Goal: Transaction & Acquisition: Purchase product/service

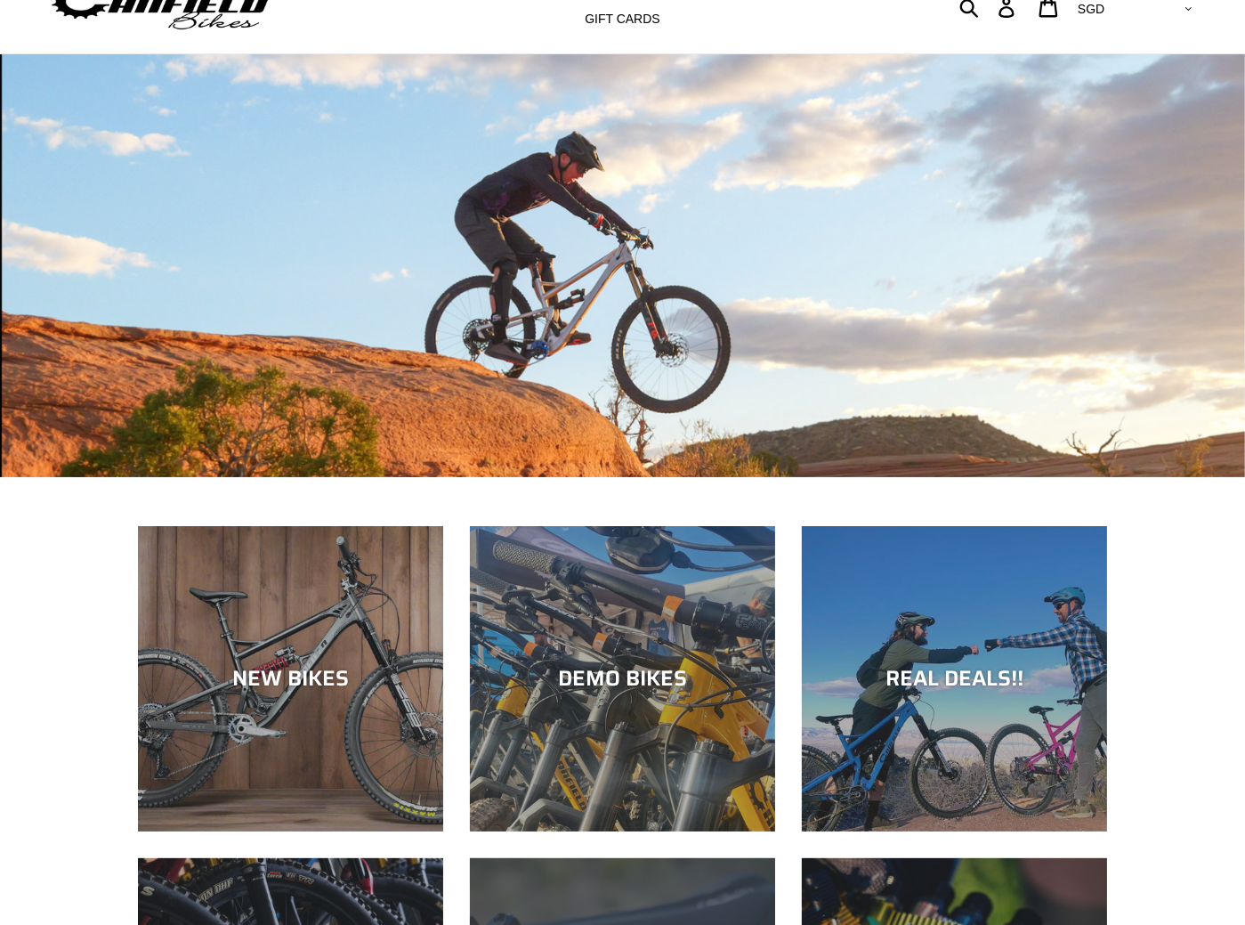
scroll to position [267, 0]
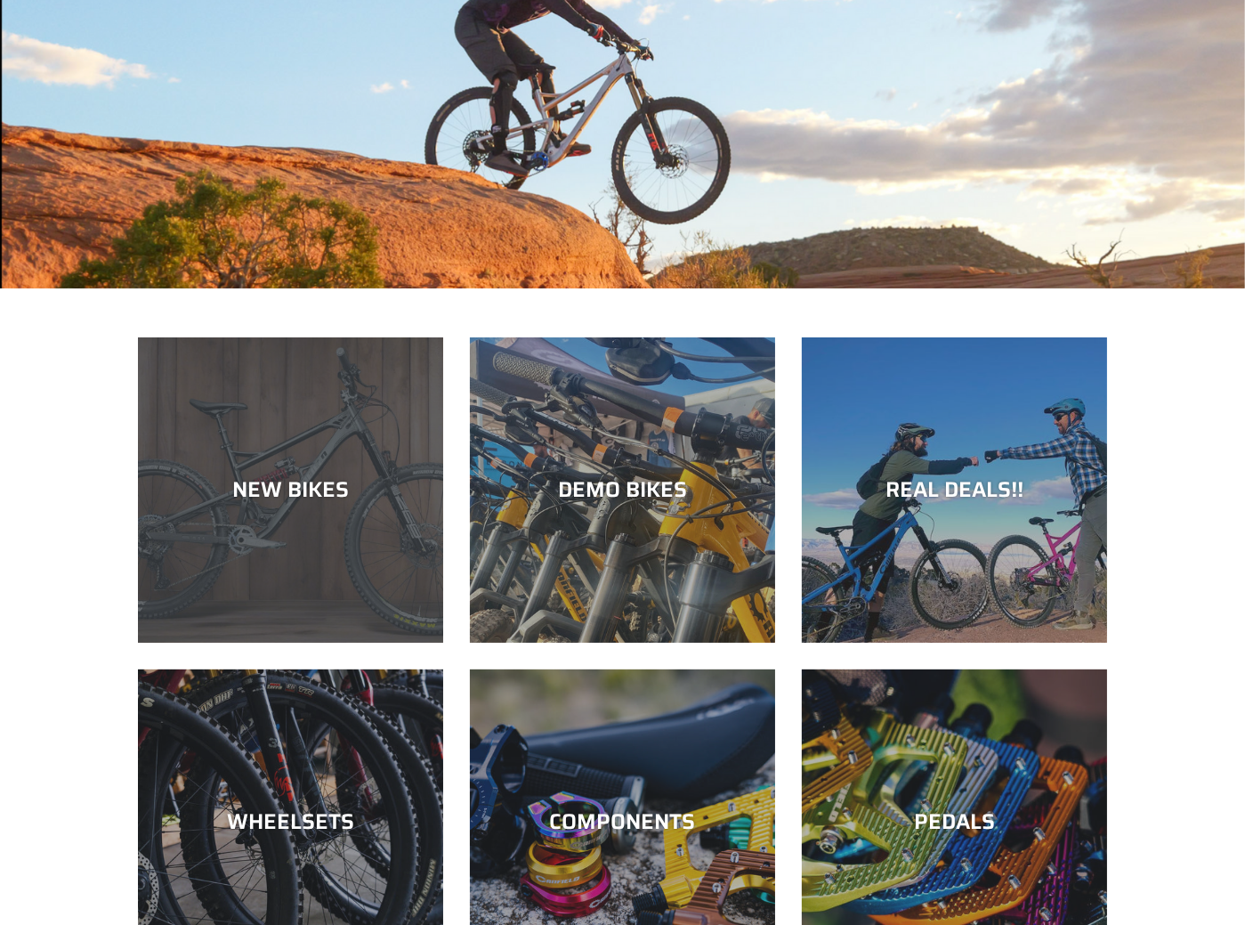
click at [336, 477] on div "NEW BIKES" at bounding box center [290, 490] width 305 height 26
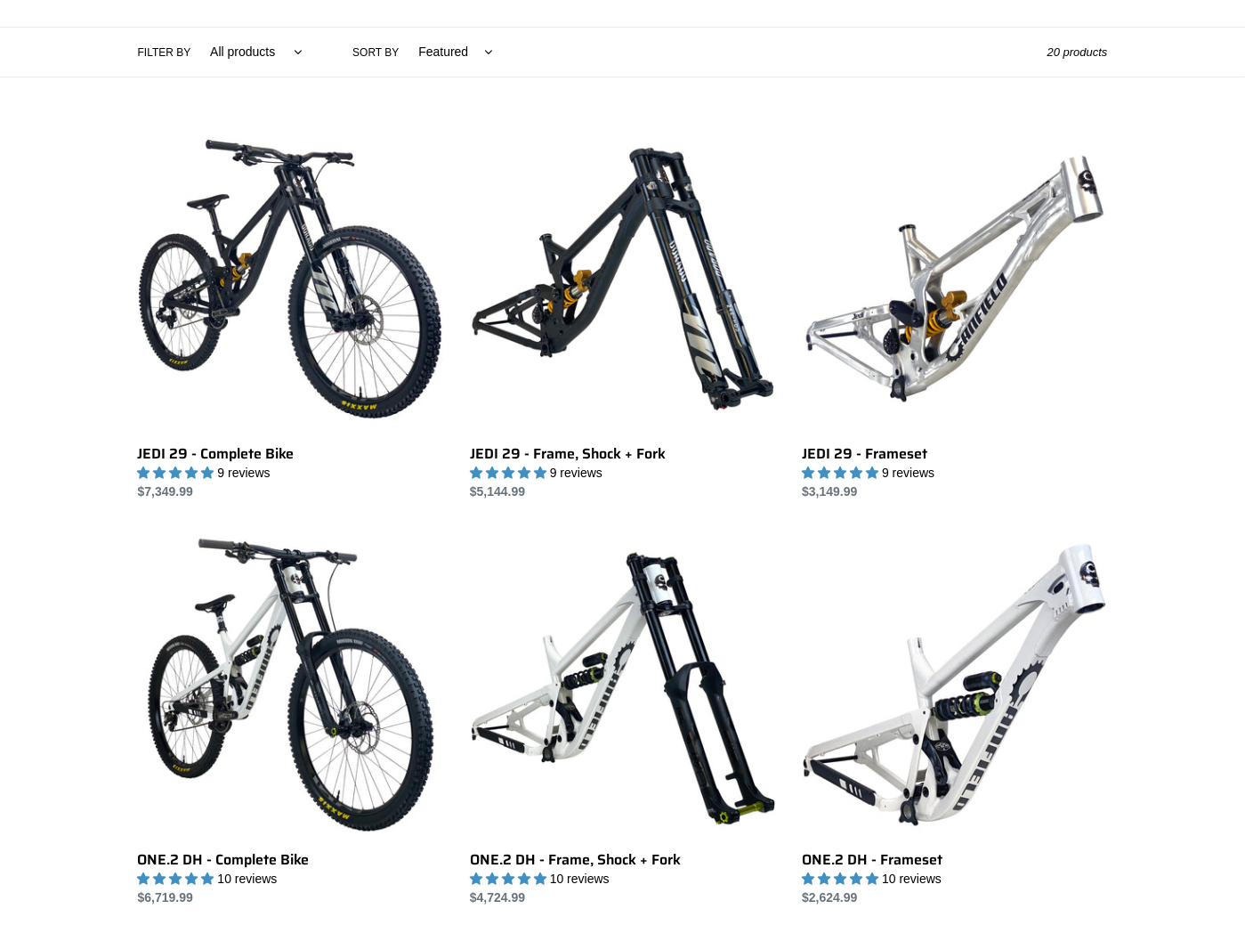
scroll to position [177, 0]
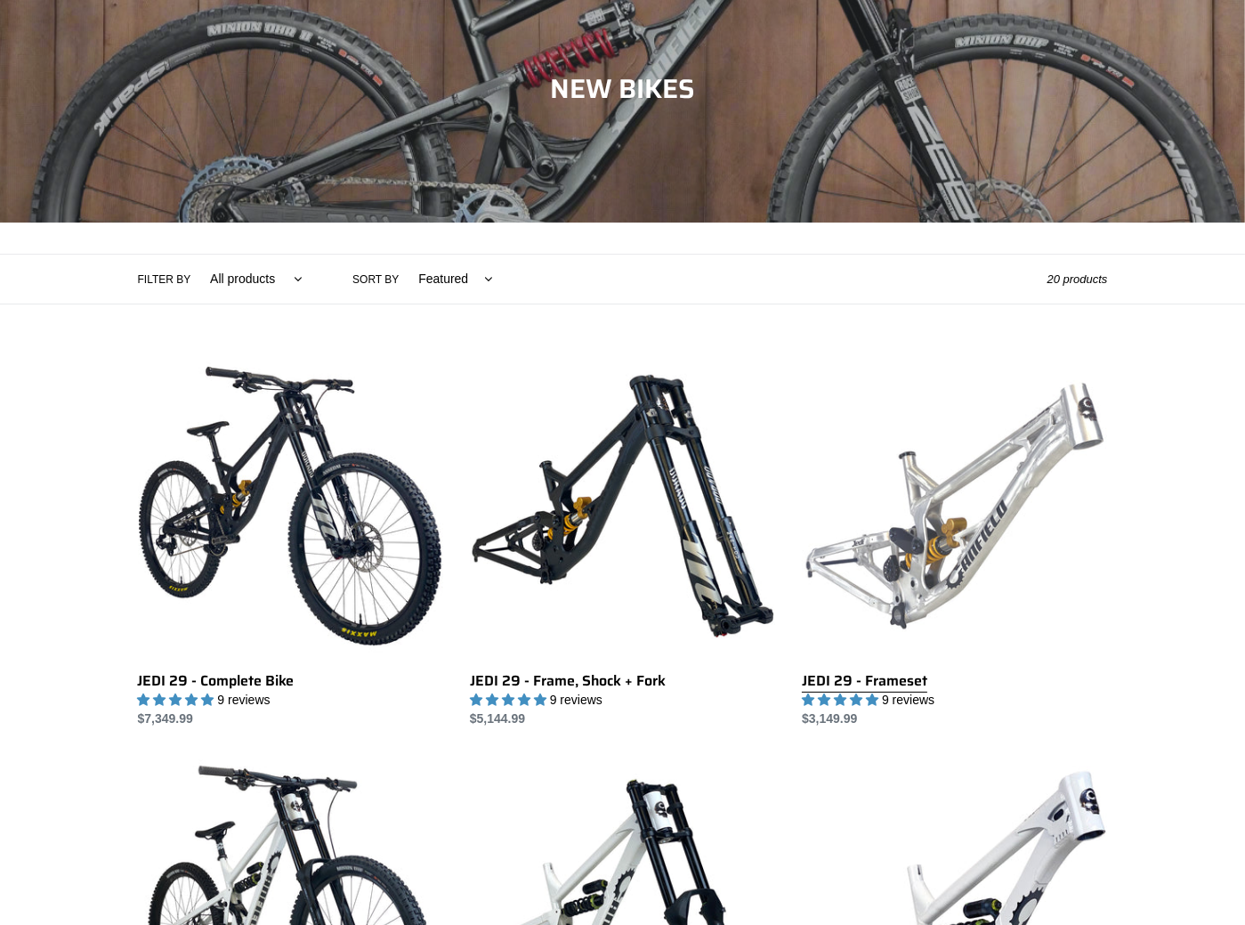
click at [900, 503] on link "JEDI 29 - Frameset" at bounding box center [954, 540] width 305 height 375
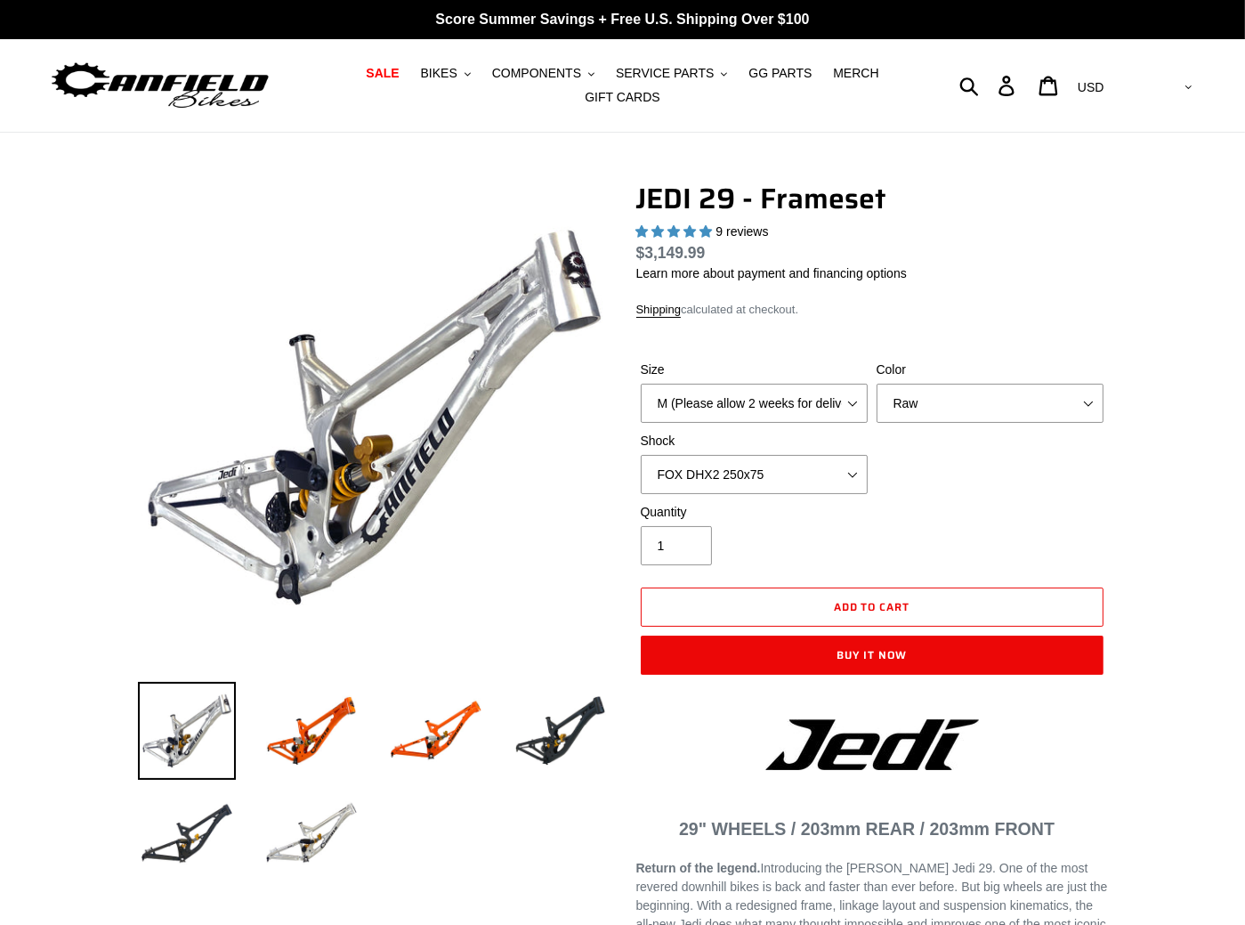
select select "highest-rating"
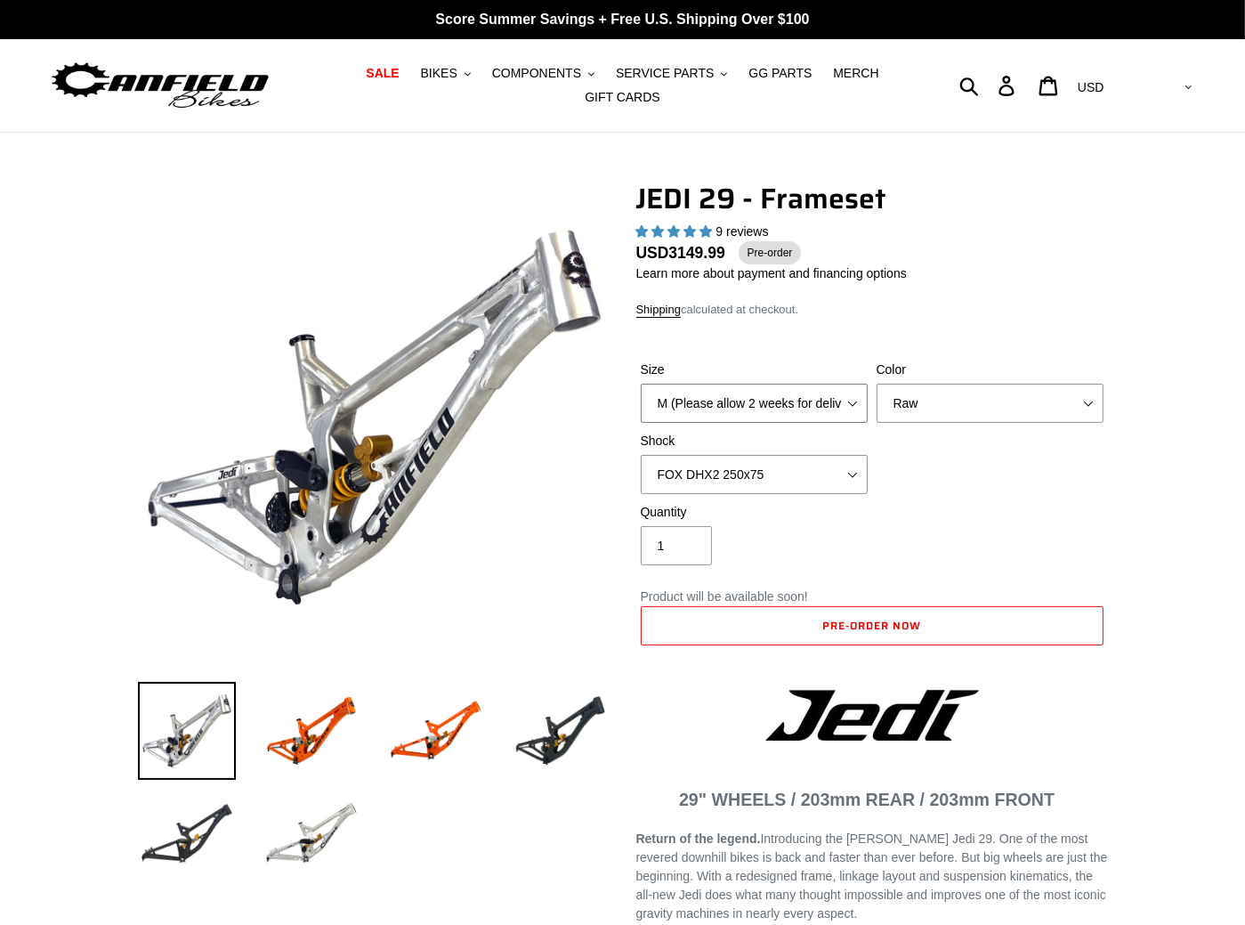
click at [702, 395] on select "M (Please allow 2 weeks for delivery) L (Please allow 2 weeks for delivery) XL" at bounding box center [754, 403] width 227 height 39
select select "L (Please allow 2 weeks for delivery)"
click at [641, 384] on select "M (Please allow 2 weeks for delivery) L (Please allow 2 weeks for delivery) XL" at bounding box center [754, 403] width 227 height 39
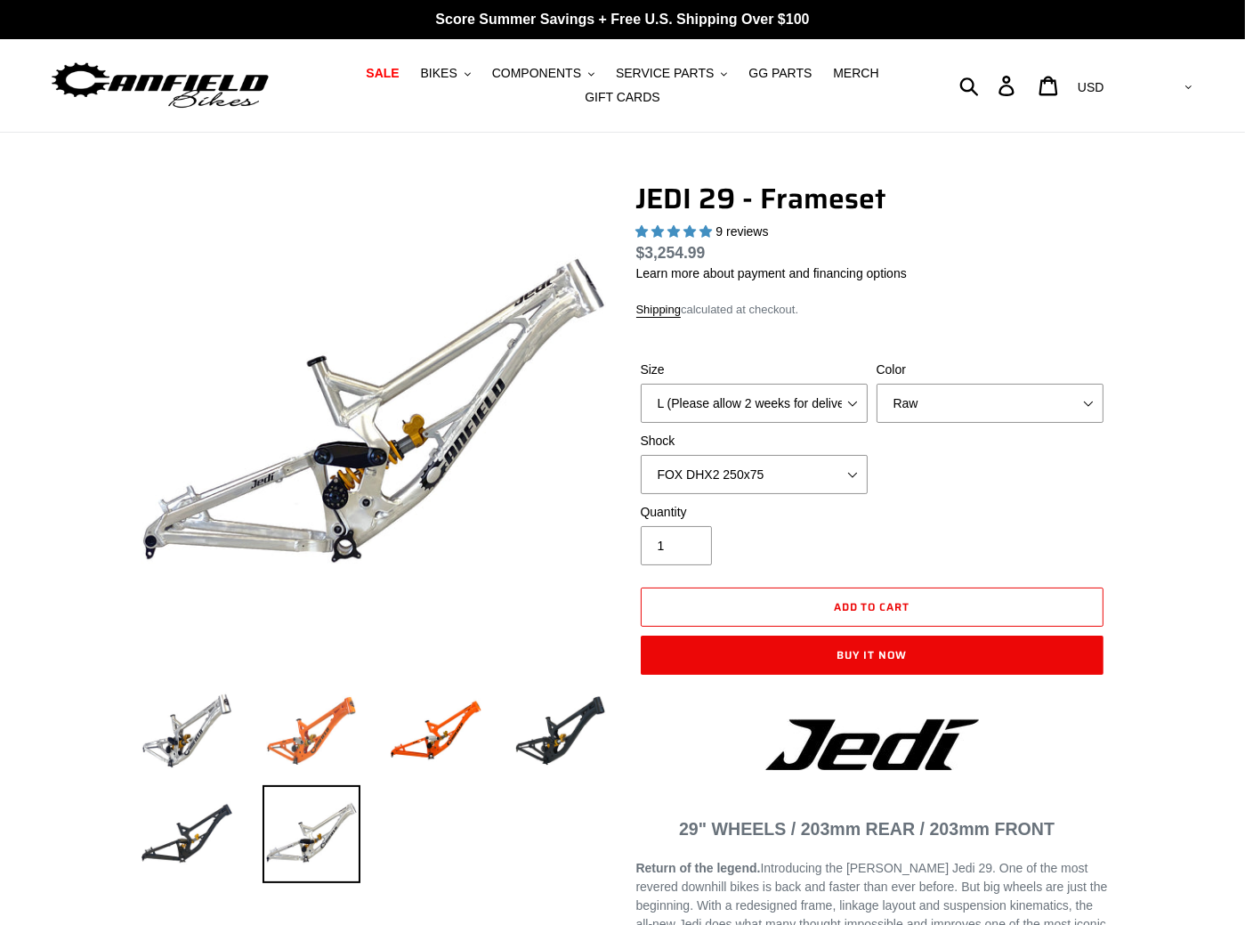
click at [297, 723] on img at bounding box center [312, 731] width 98 height 98
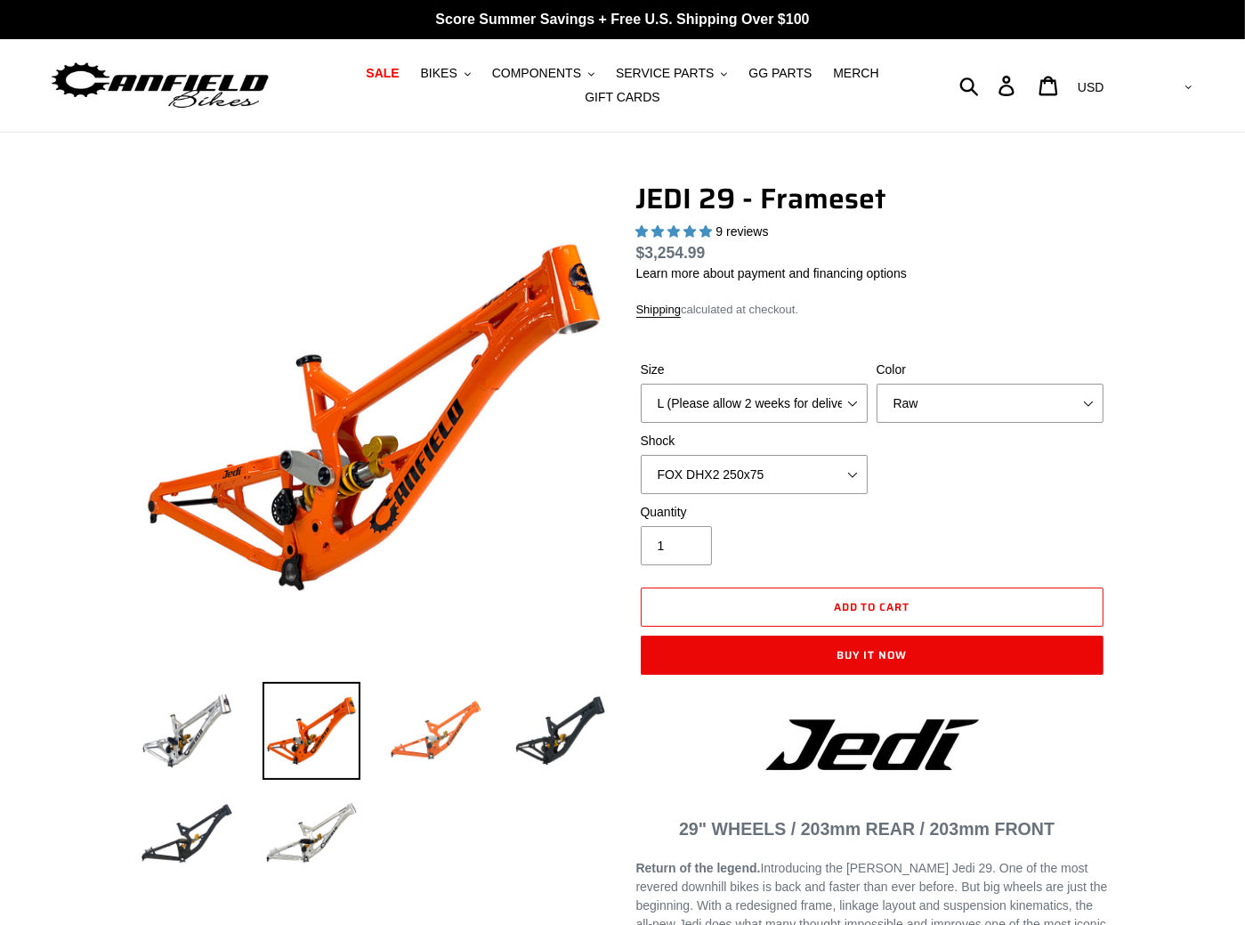
click at [429, 707] on img at bounding box center [436, 731] width 98 height 98
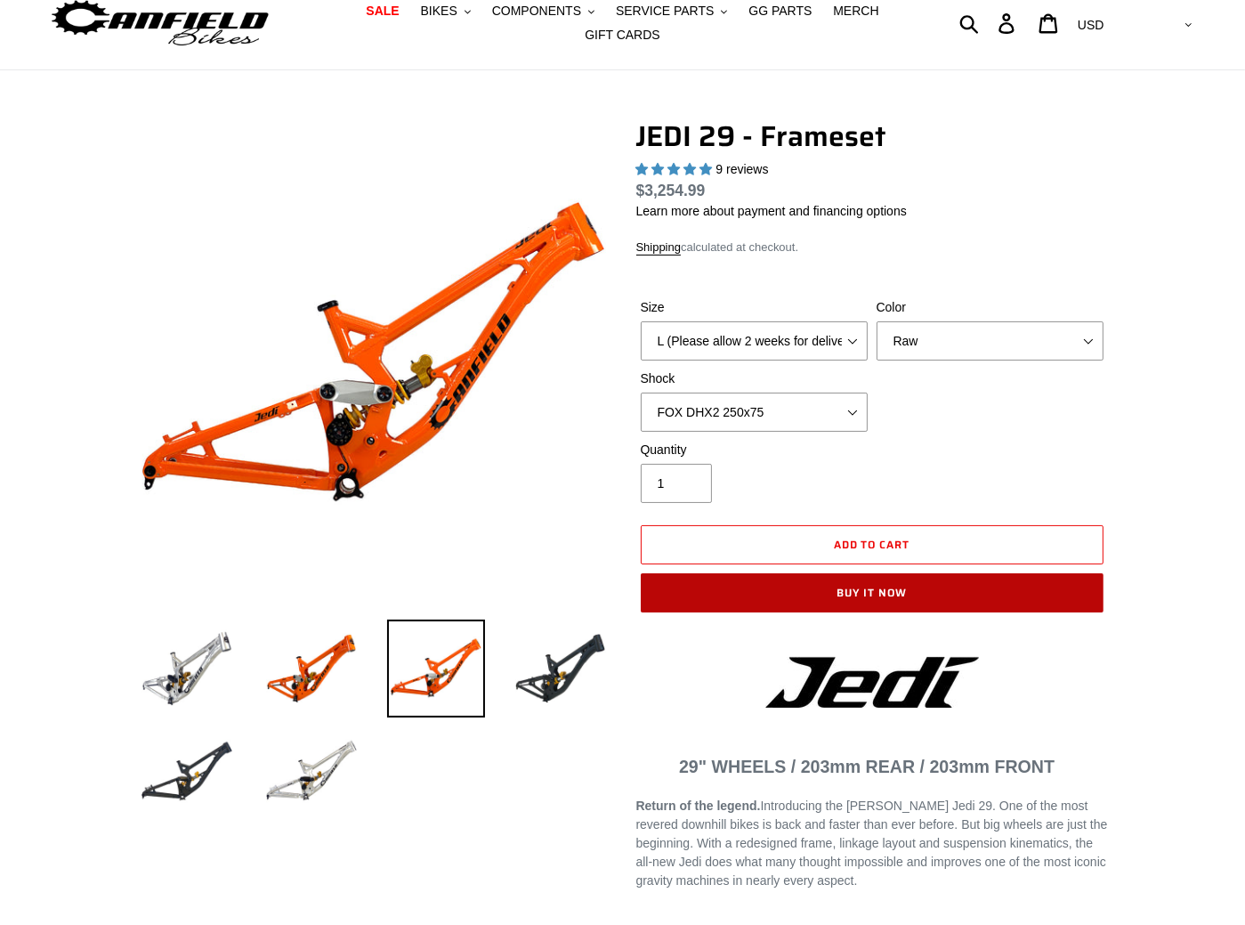
scroll to position [267, 0]
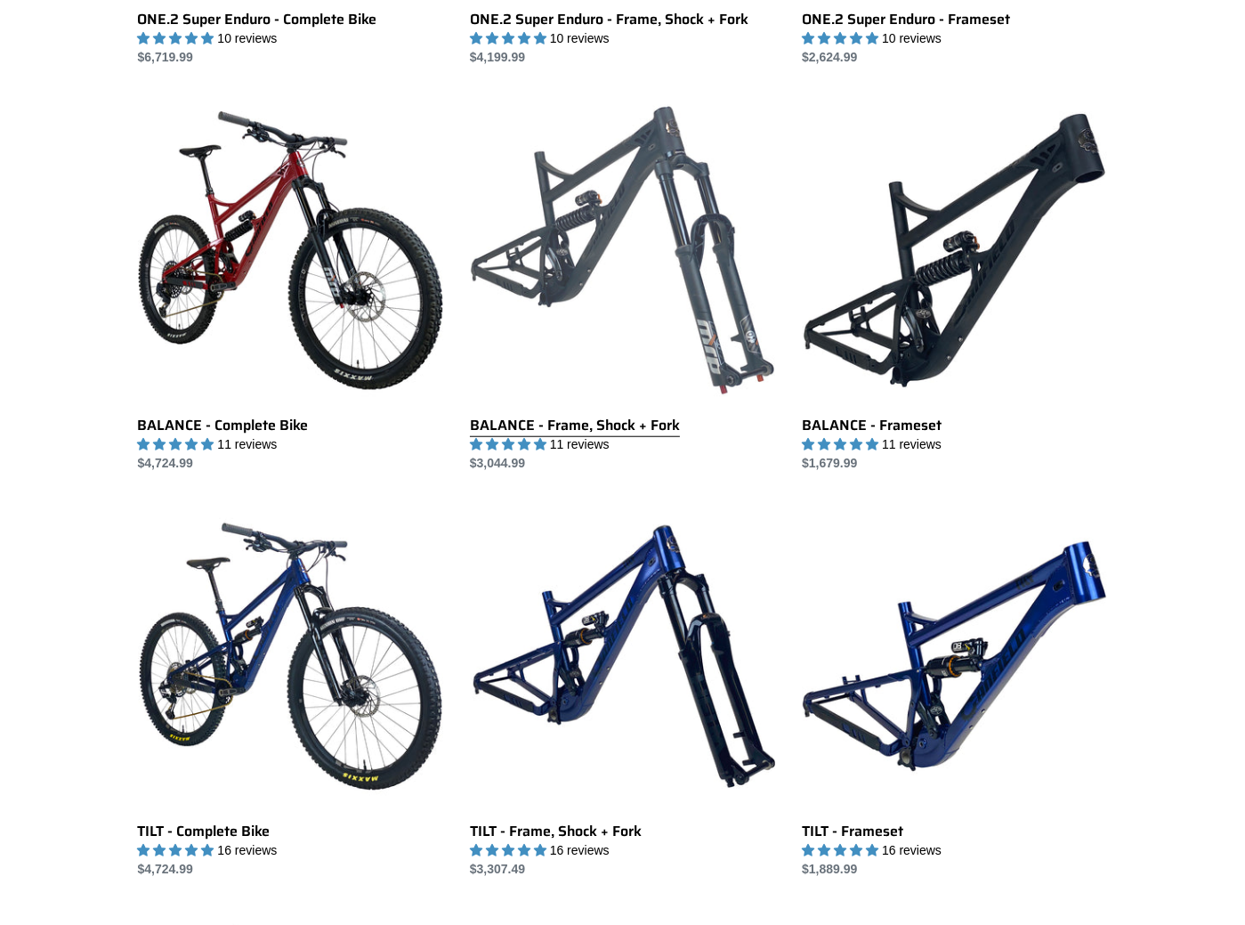
scroll to position [1690, 0]
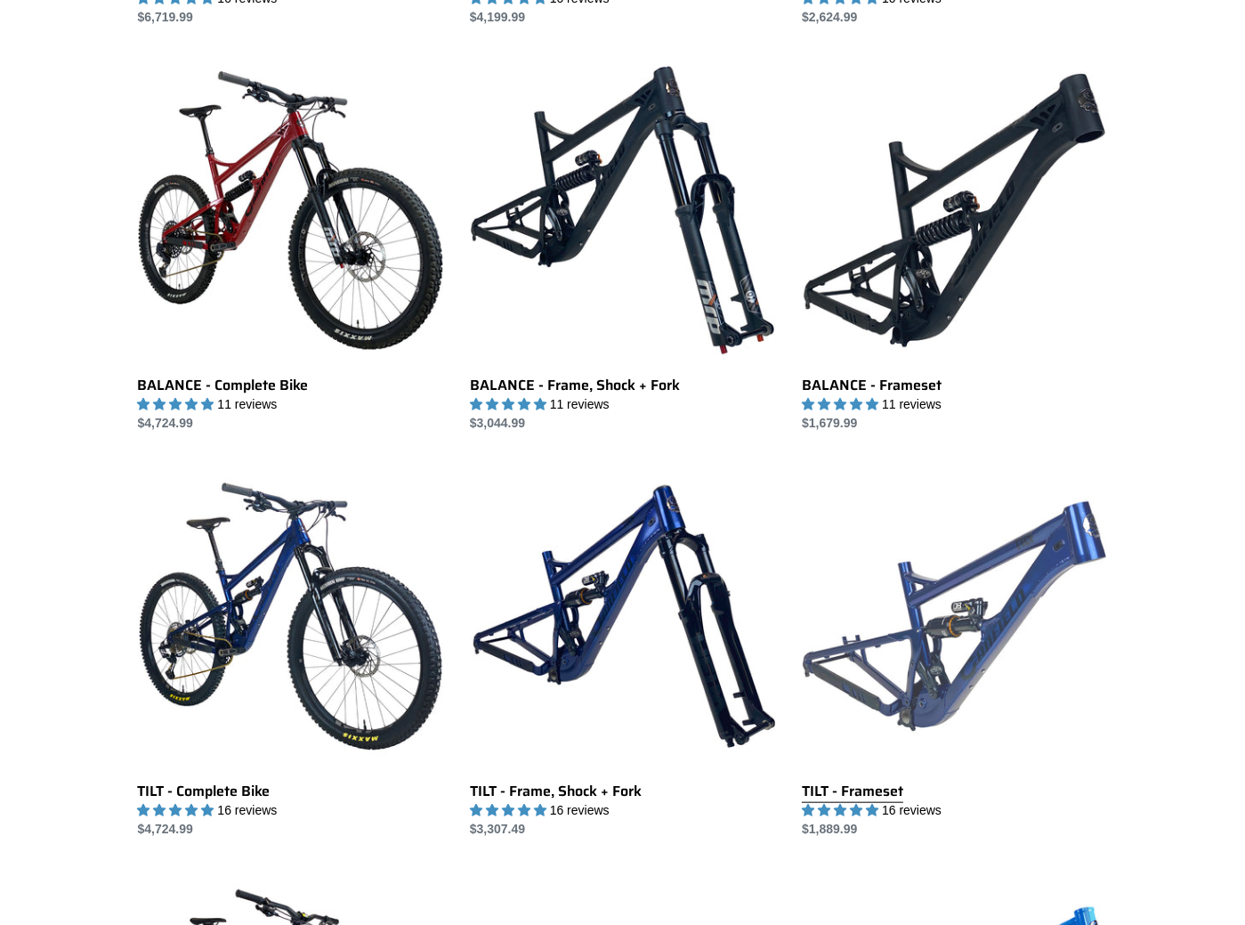
click at [928, 644] on link "TILT - Frameset" at bounding box center [954, 651] width 305 height 375
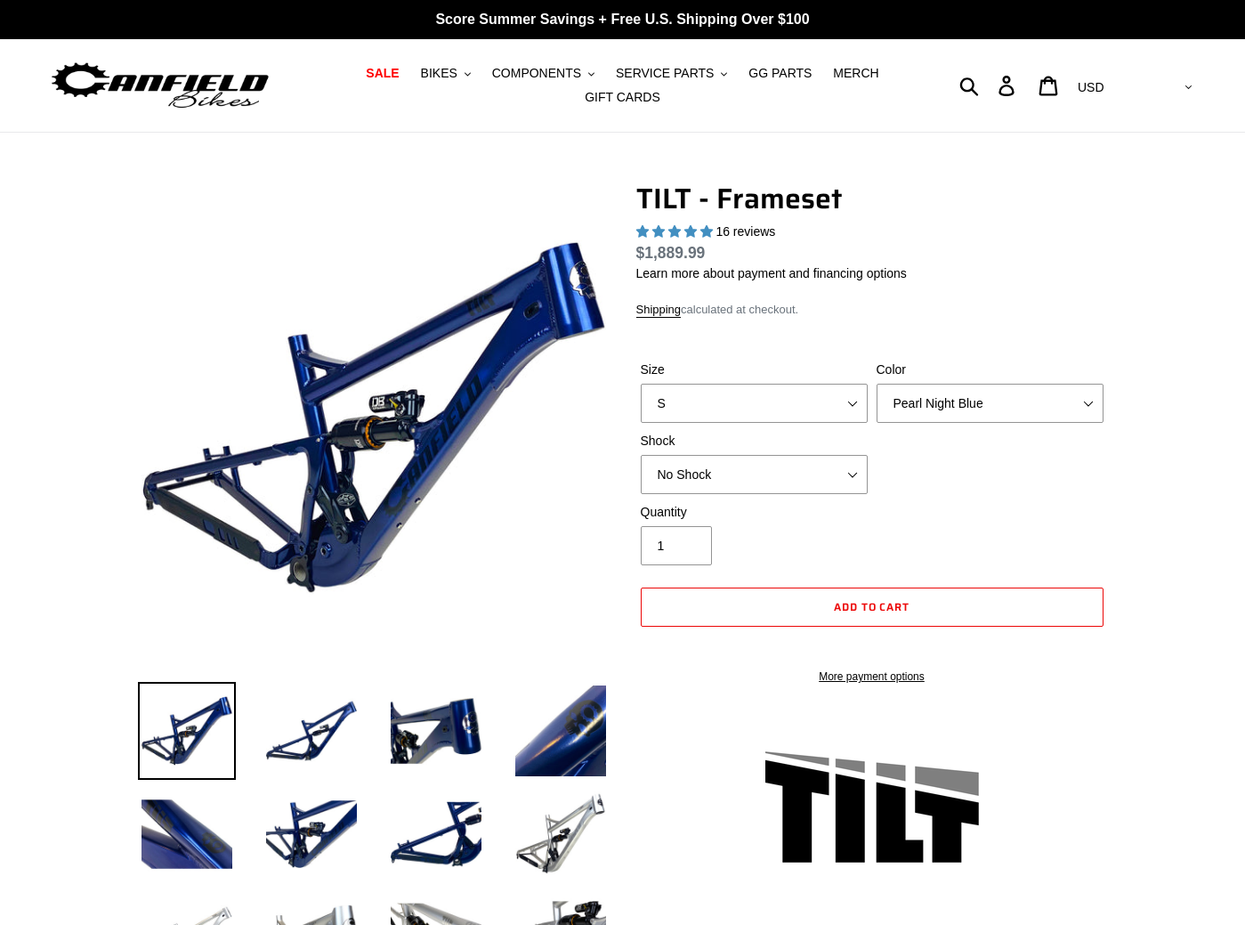
select select "highest-rating"
click at [920, 389] on select "Pearl Night Blue Stealth Silver" at bounding box center [990, 403] width 227 height 39
select select "Stealth Silver"
click at [877, 384] on select "Pearl Night Blue Stealth Silver" at bounding box center [990, 403] width 227 height 39
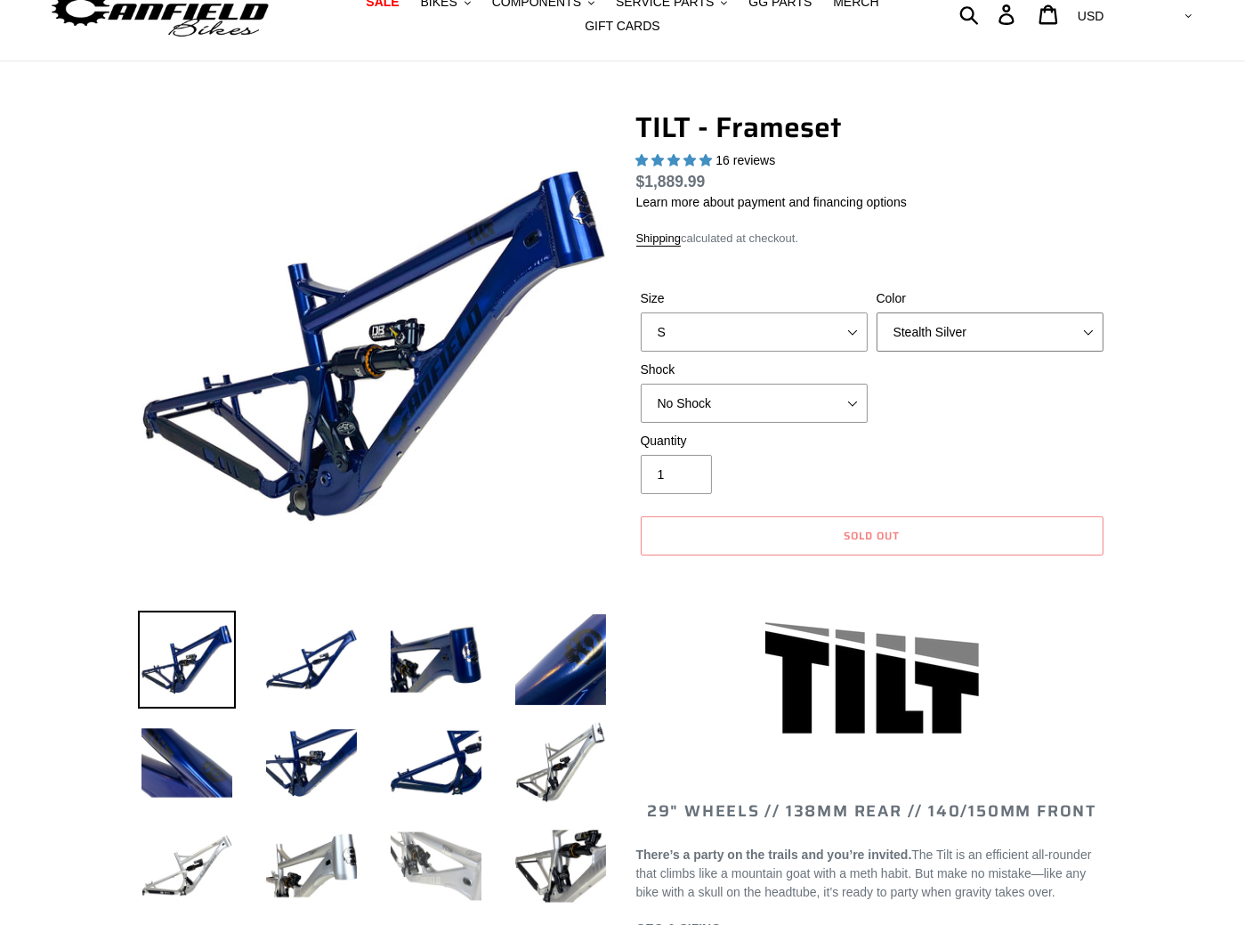
scroll to position [267, 0]
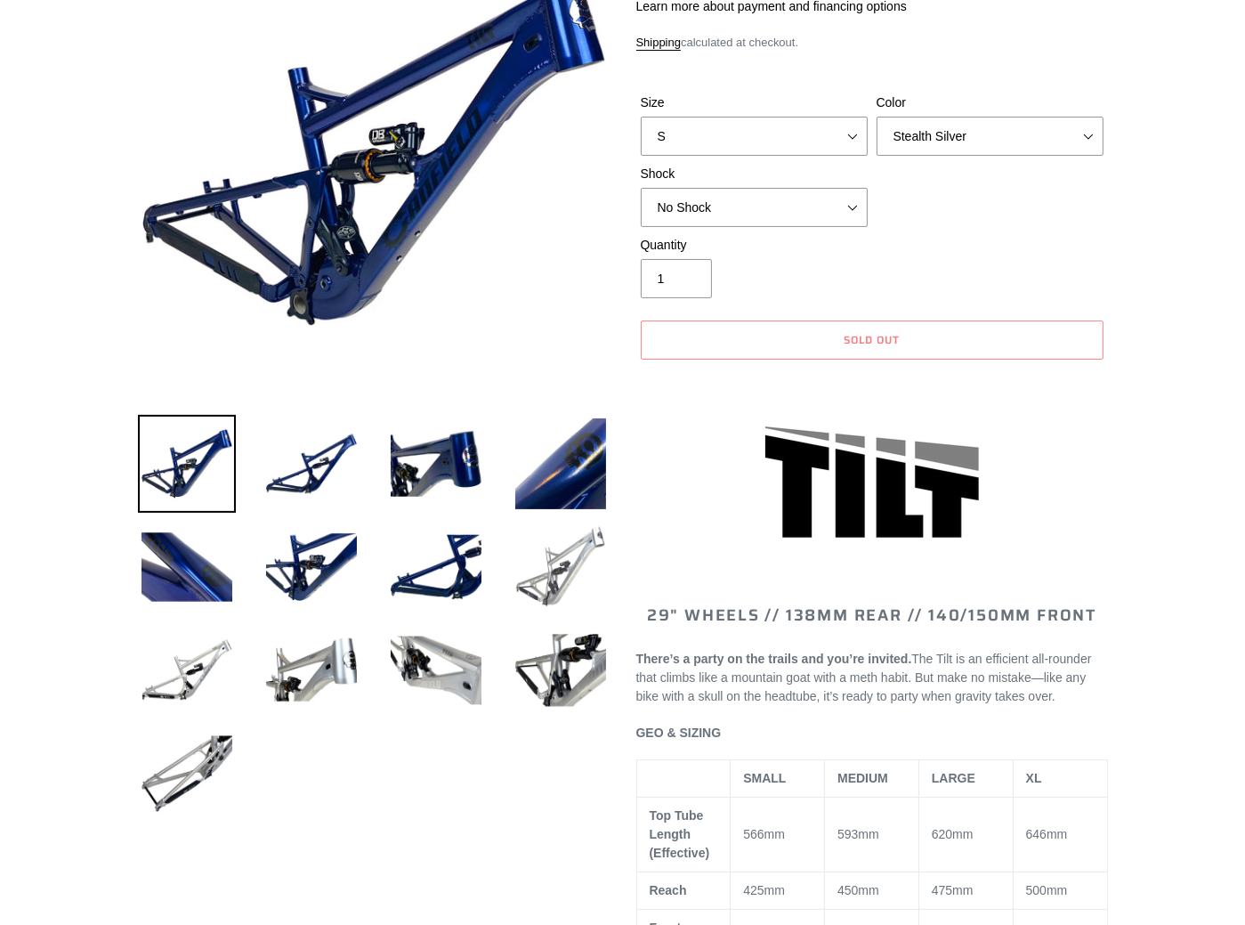
click at [557, 578] on img at bounding box center [561, 567] width 98 height 98
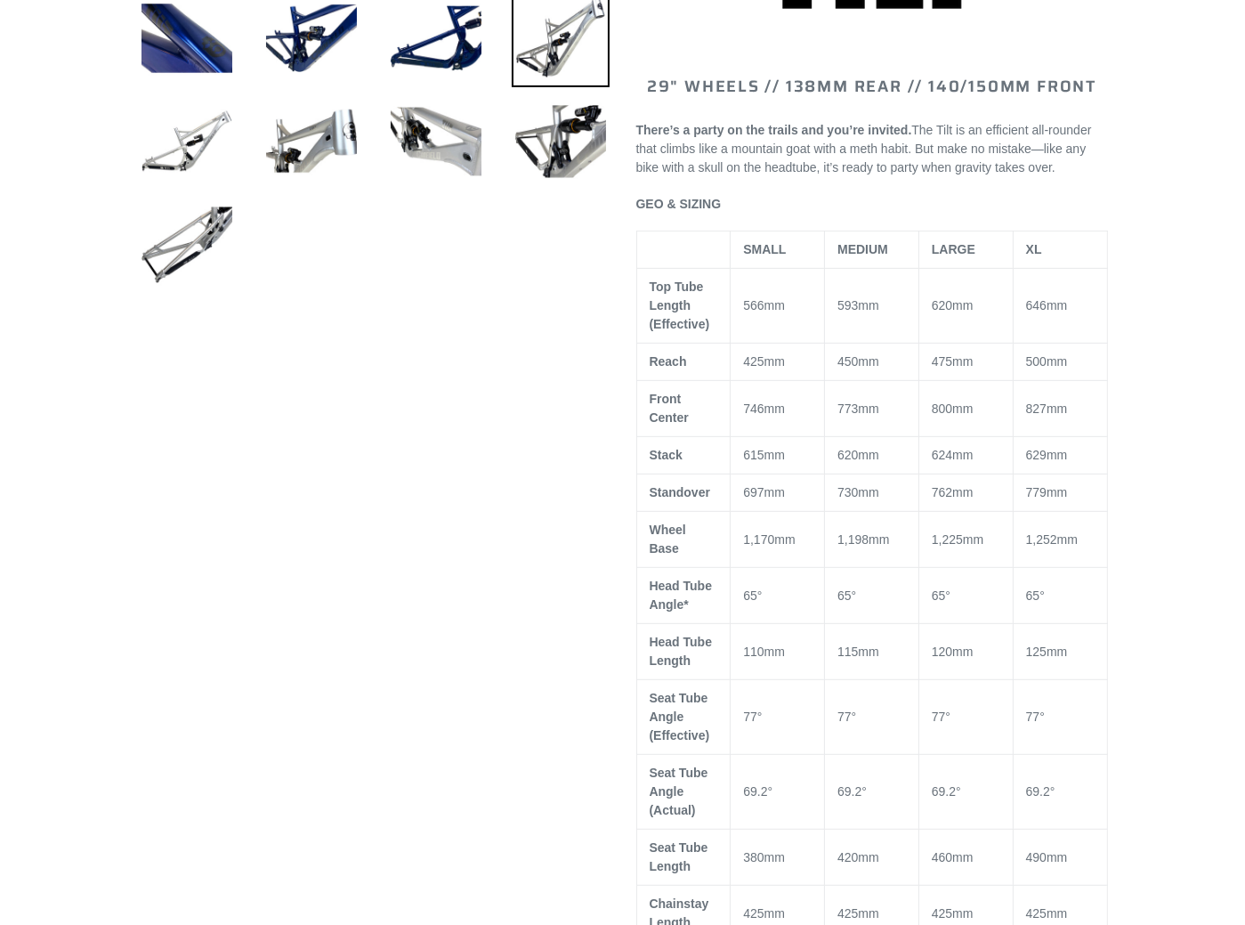
scroll to position [800, 0]
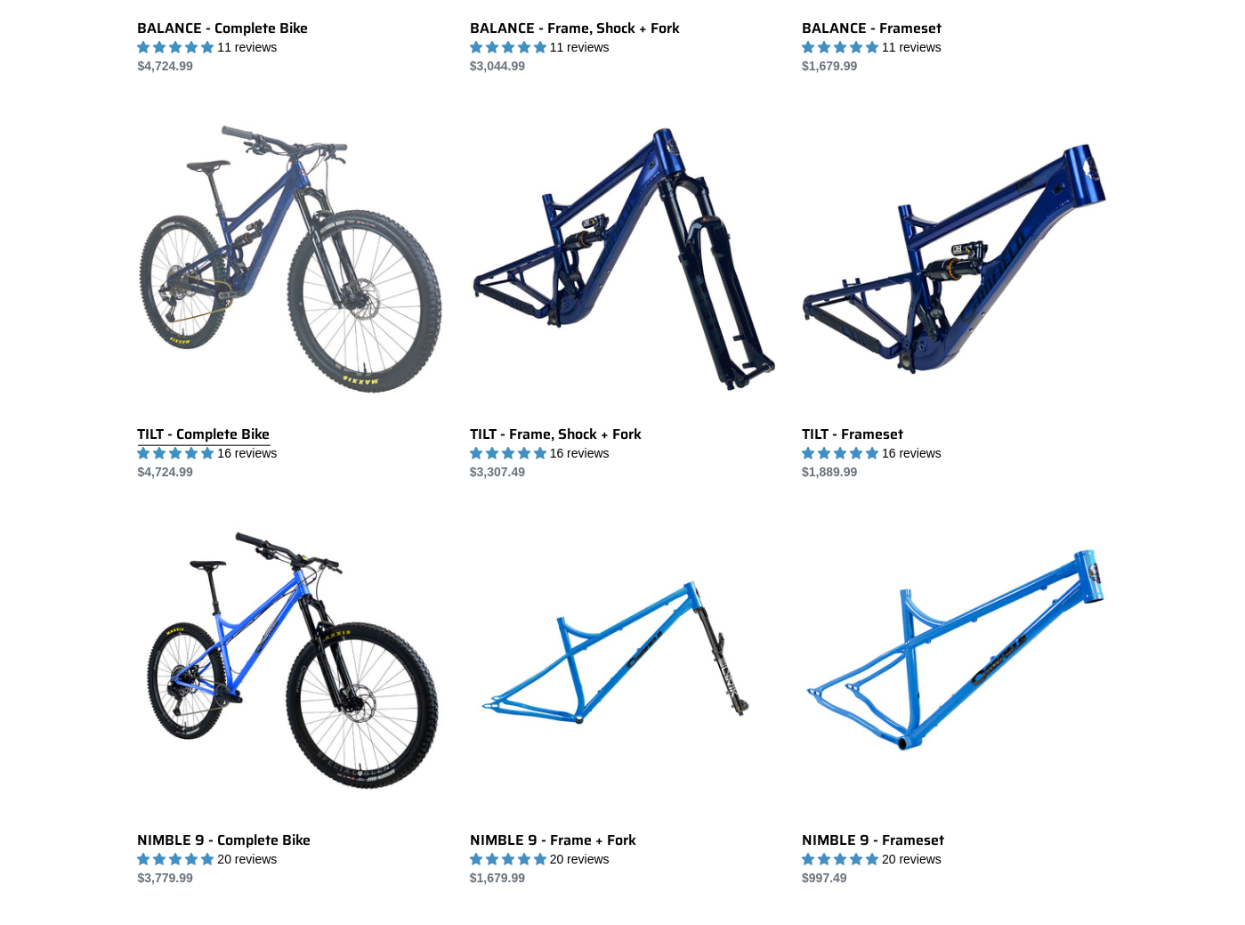
scroll to position [1423, 0]
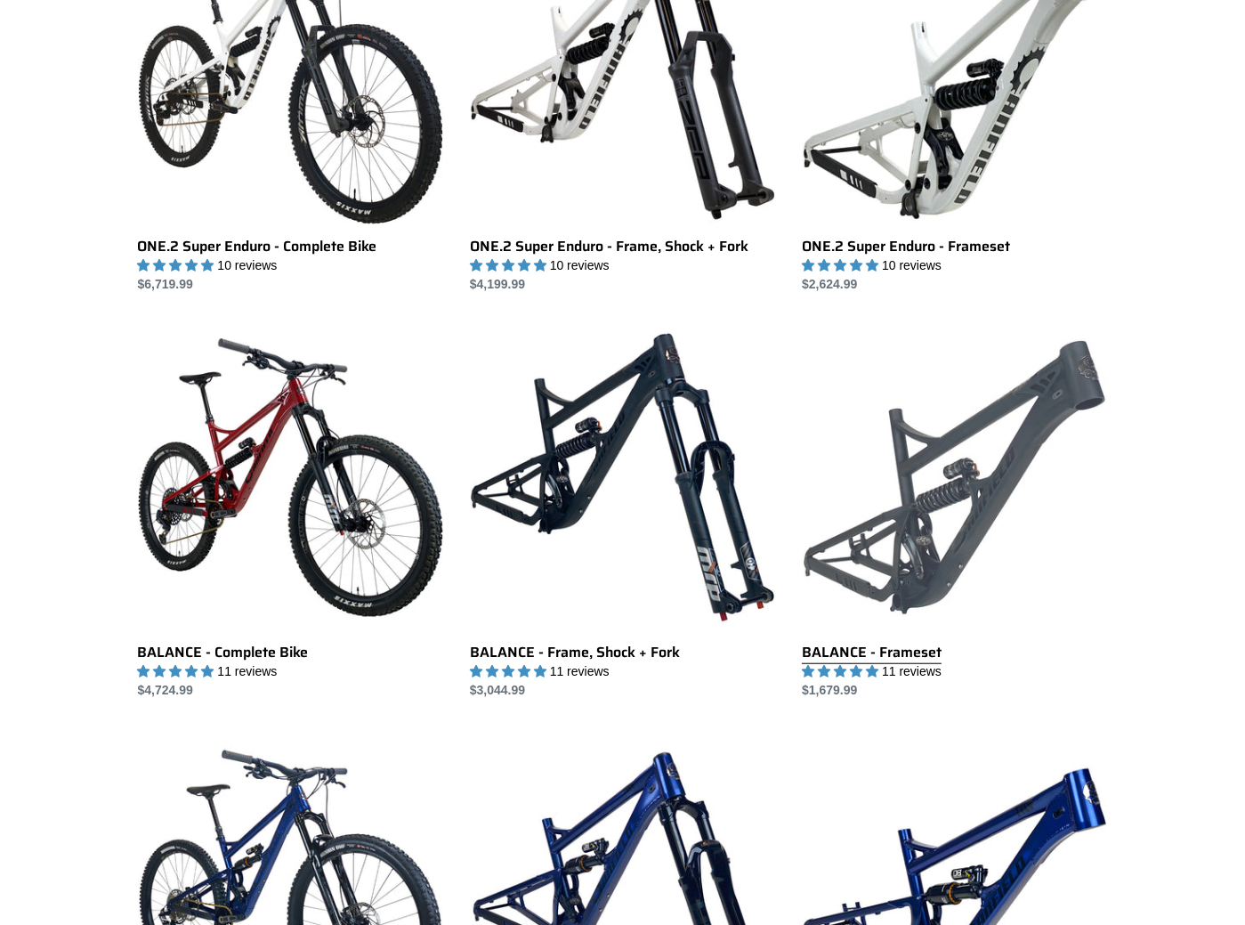
click at [937, 476] on link "BALANCE - Frameset" at bounding box center [954, 512] width 305 height 375
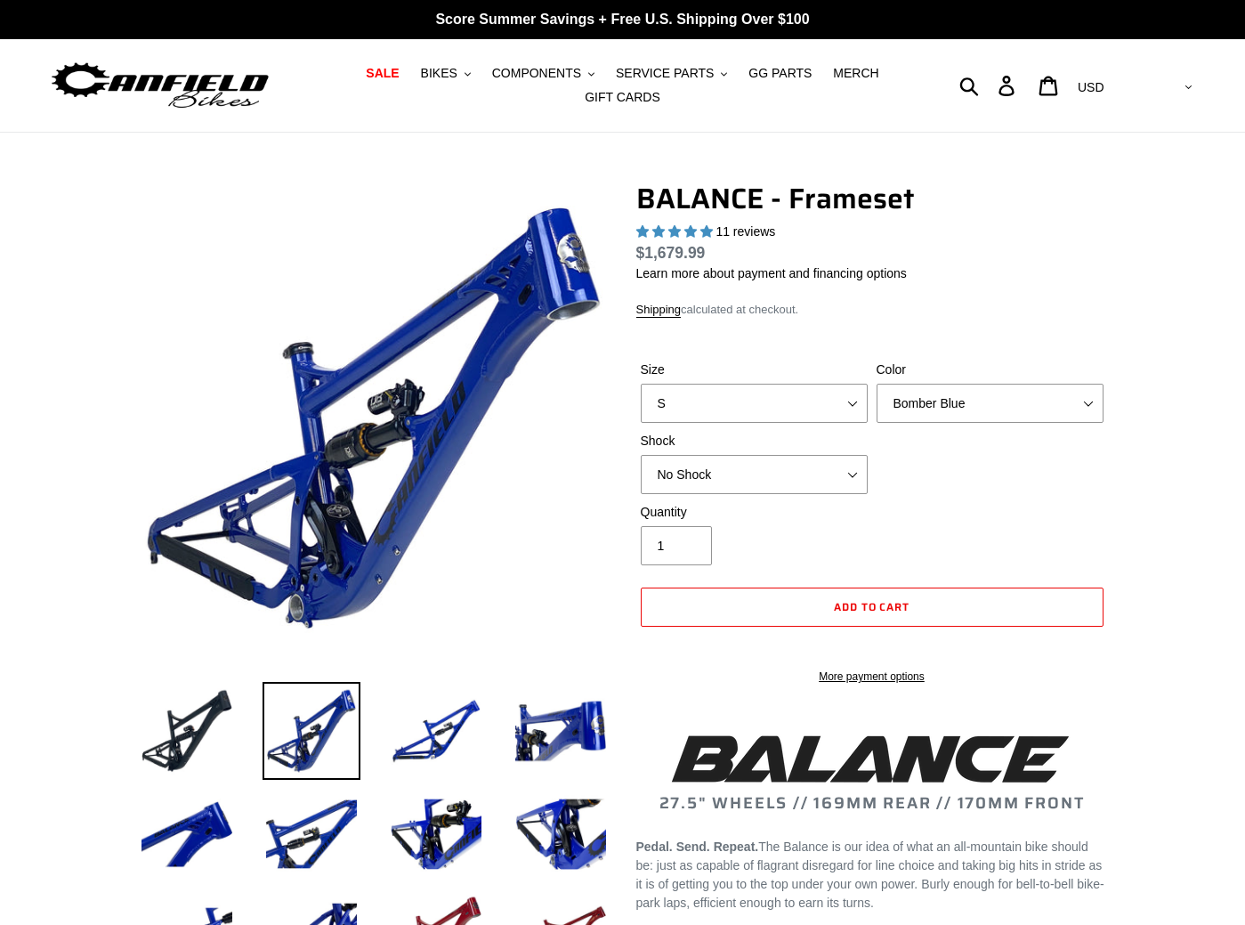
select select "highest-rating"
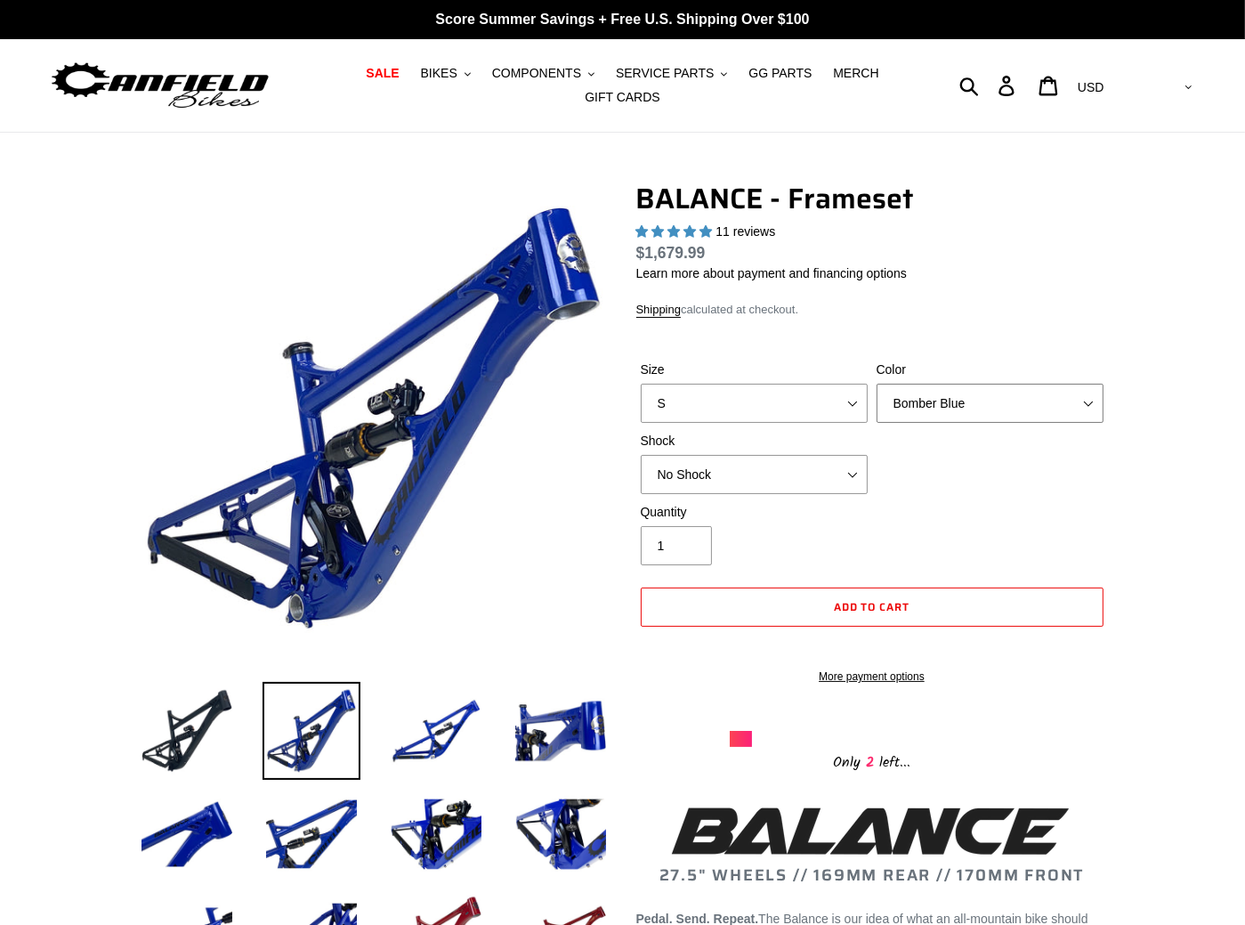
click at [896, 408] on select "Bomber Blue Goat's Blood Stealth Black" at bounding box center [990, 403] width 227 height 39
click at [877, 384] on select "Bomber Blue Goat's Blood Stealth Black" at bounding box center [990, 403] width 227 height 39
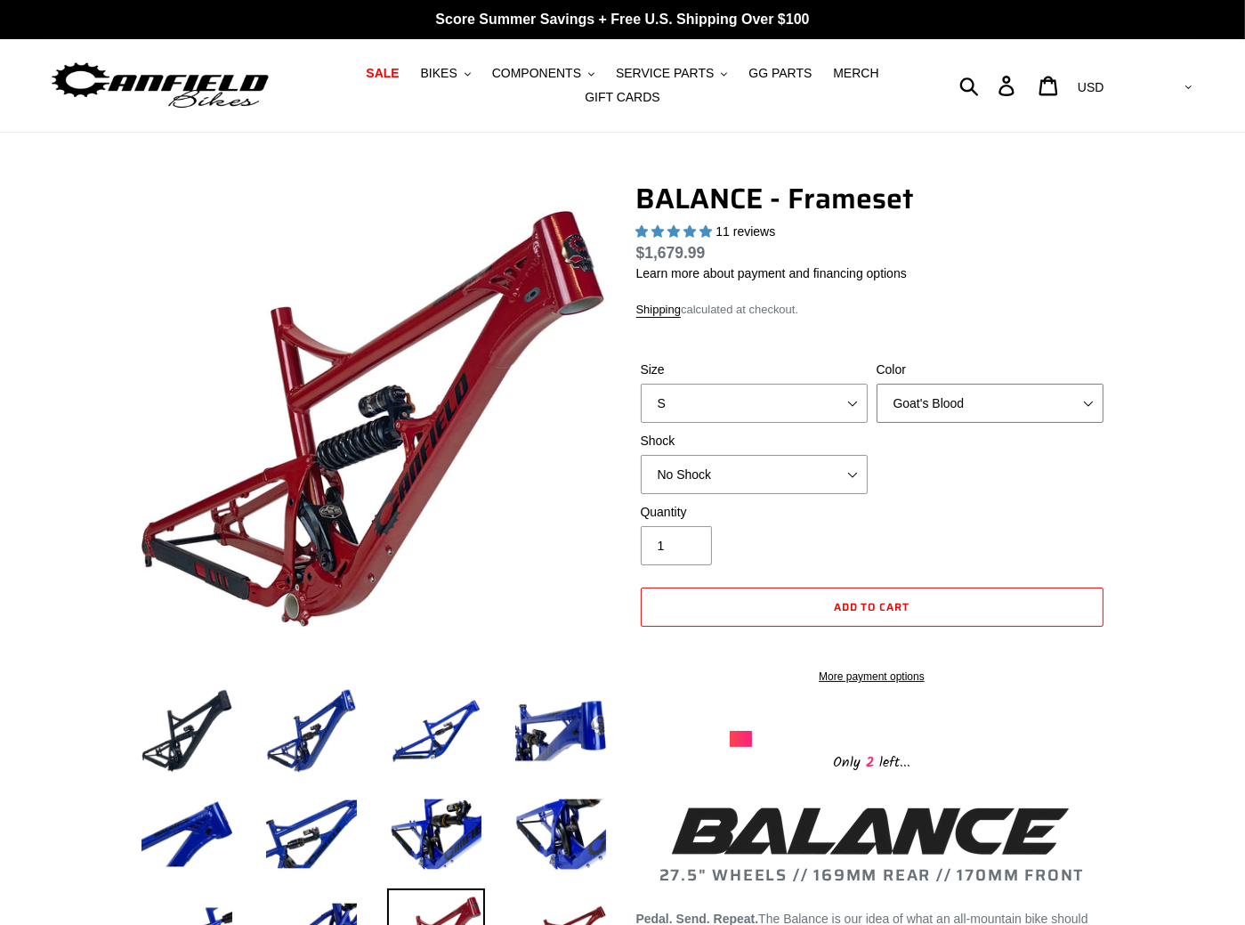
click at [919, 394] on select "Bomber Blue Goat's Blood Stealth Black" at bounding box center [990, 403] width 227 height 39
click at [877, 384] on select "Bomber Blue Goat's Blood Stealth Black" at bounding box center [990, 403] width 227 height 39
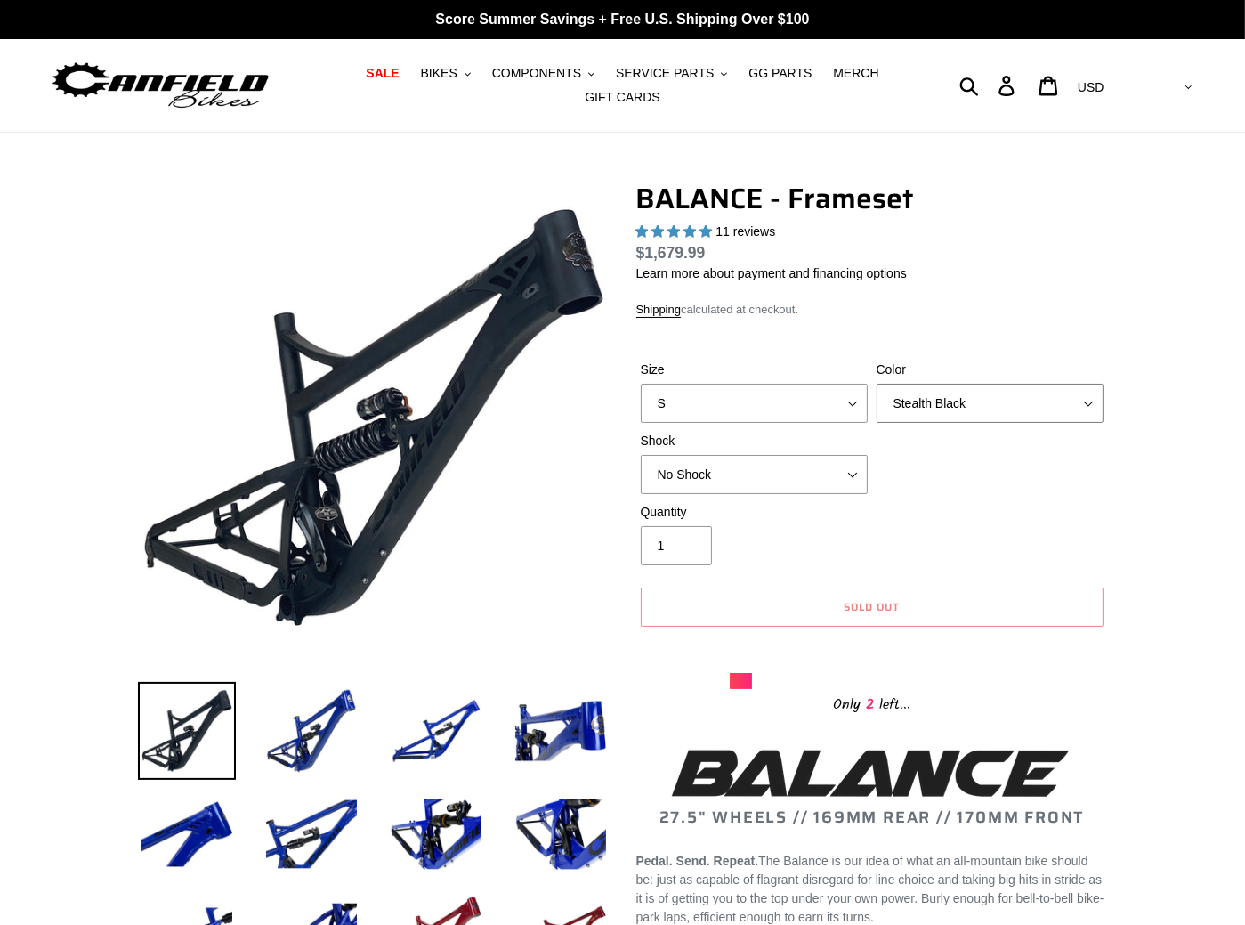
click at [964, 400] on select "Bomber Blue Goat's Blood Stealth Black" at bounding box center [990, 403] width 227 height 39
select select "Bomber Blue"
click at [877, 384] on select "Bomber Blue Goat's Blood Stealth Black" at bounding box center [990, 403] width 227 height 39
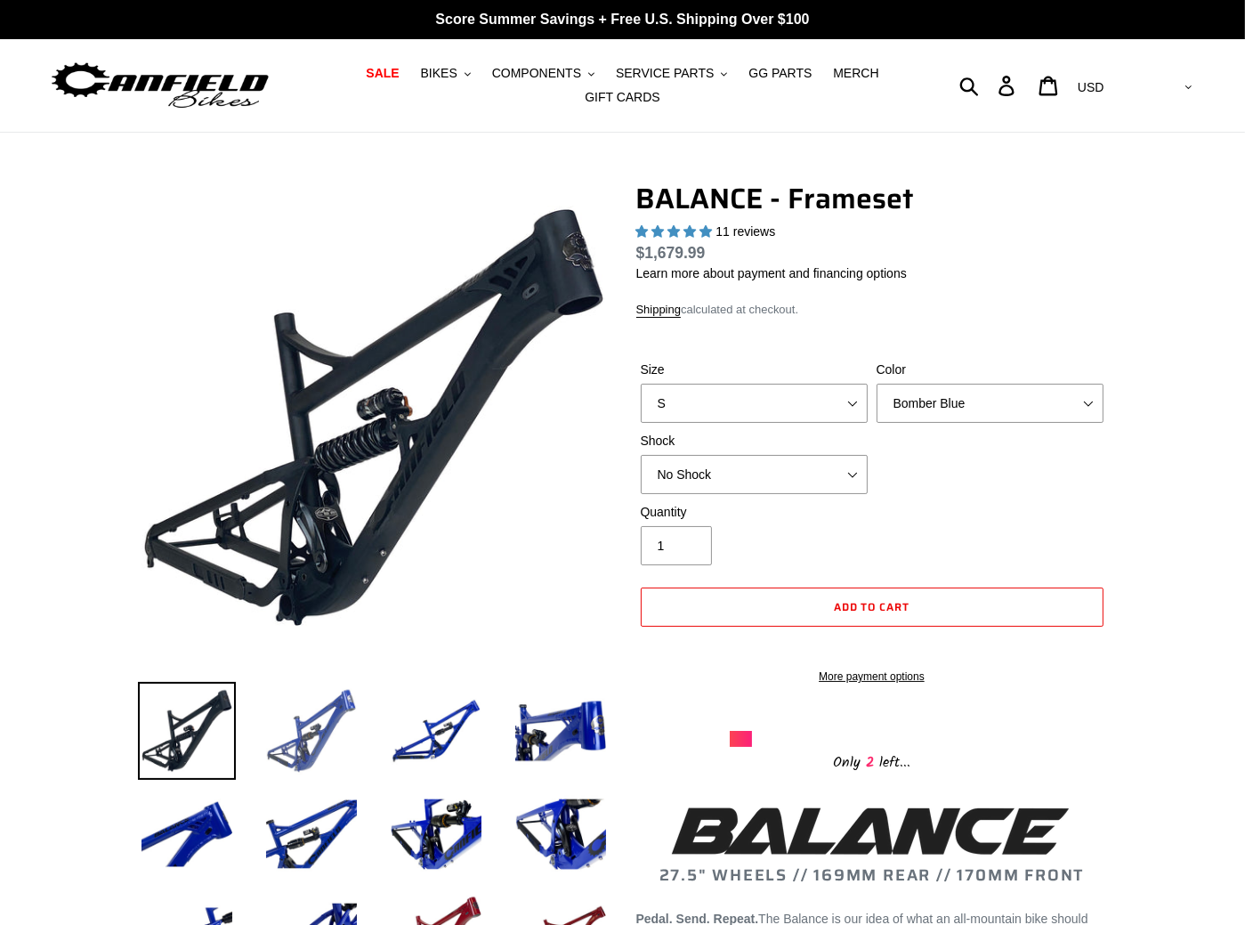
click at [344, 703] on img at bounding box center [312, 731] width 98 height 98
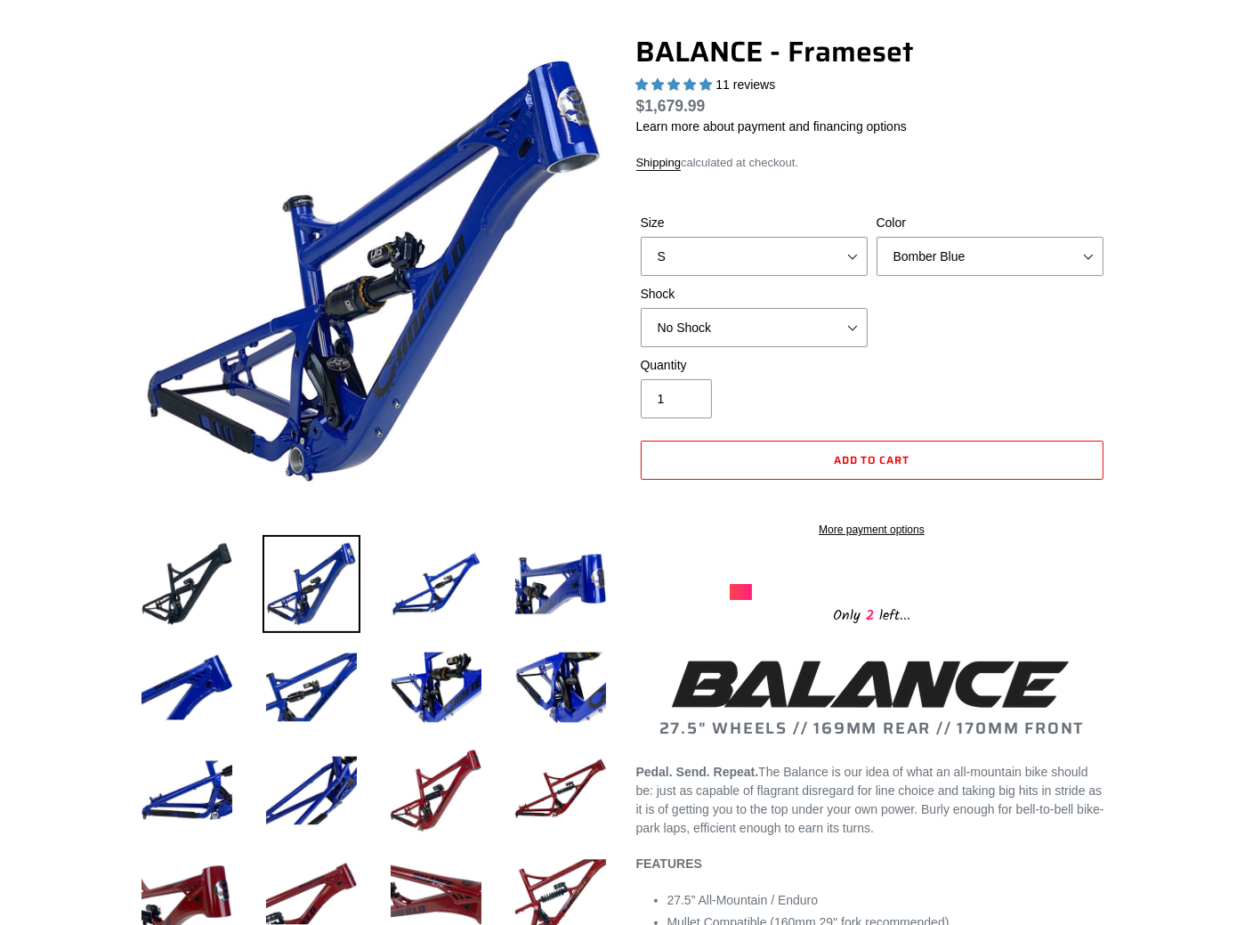
scroll to position [177, 0]
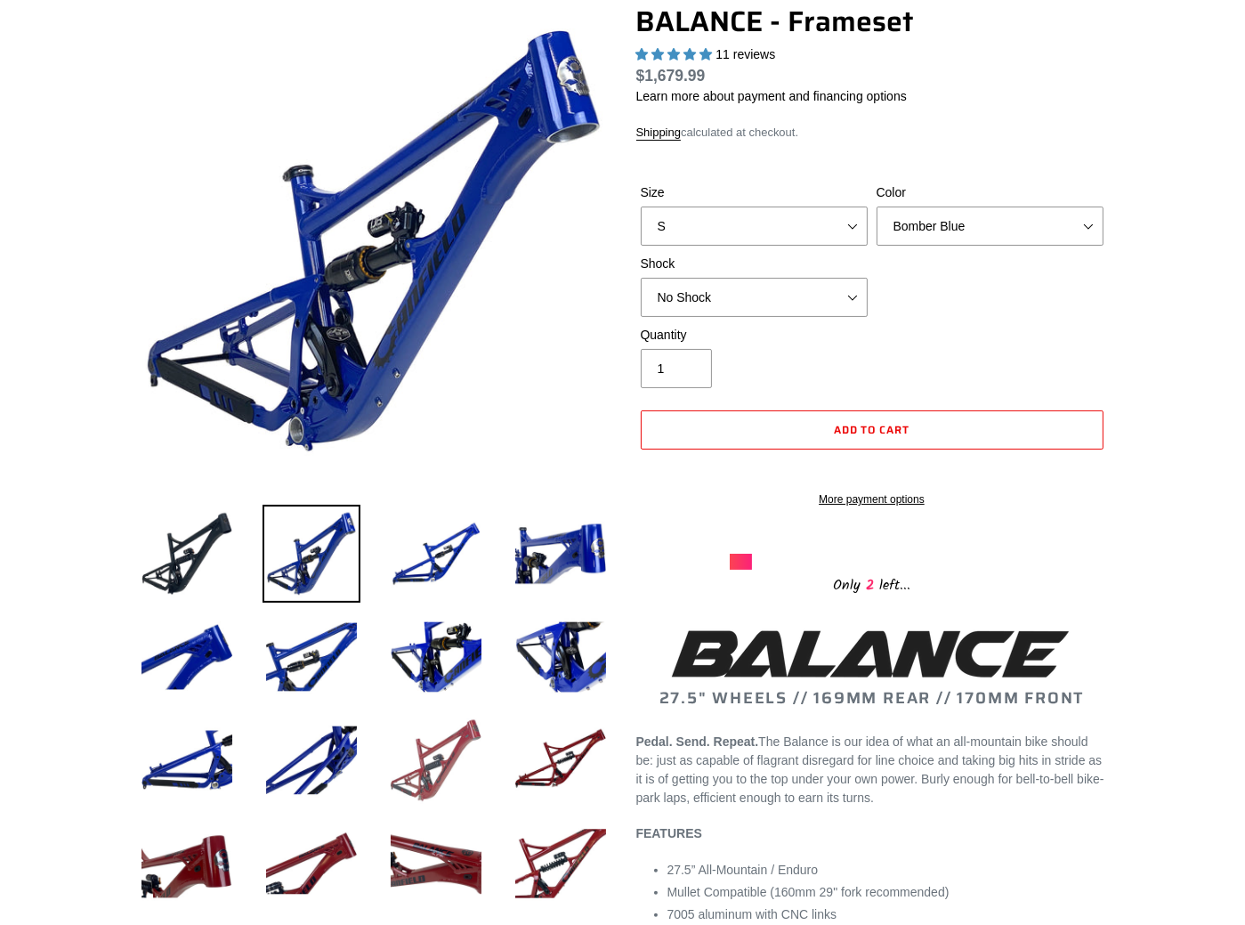
click at [405, 756] on img at bounding box center [436, 760] width 98 height 98
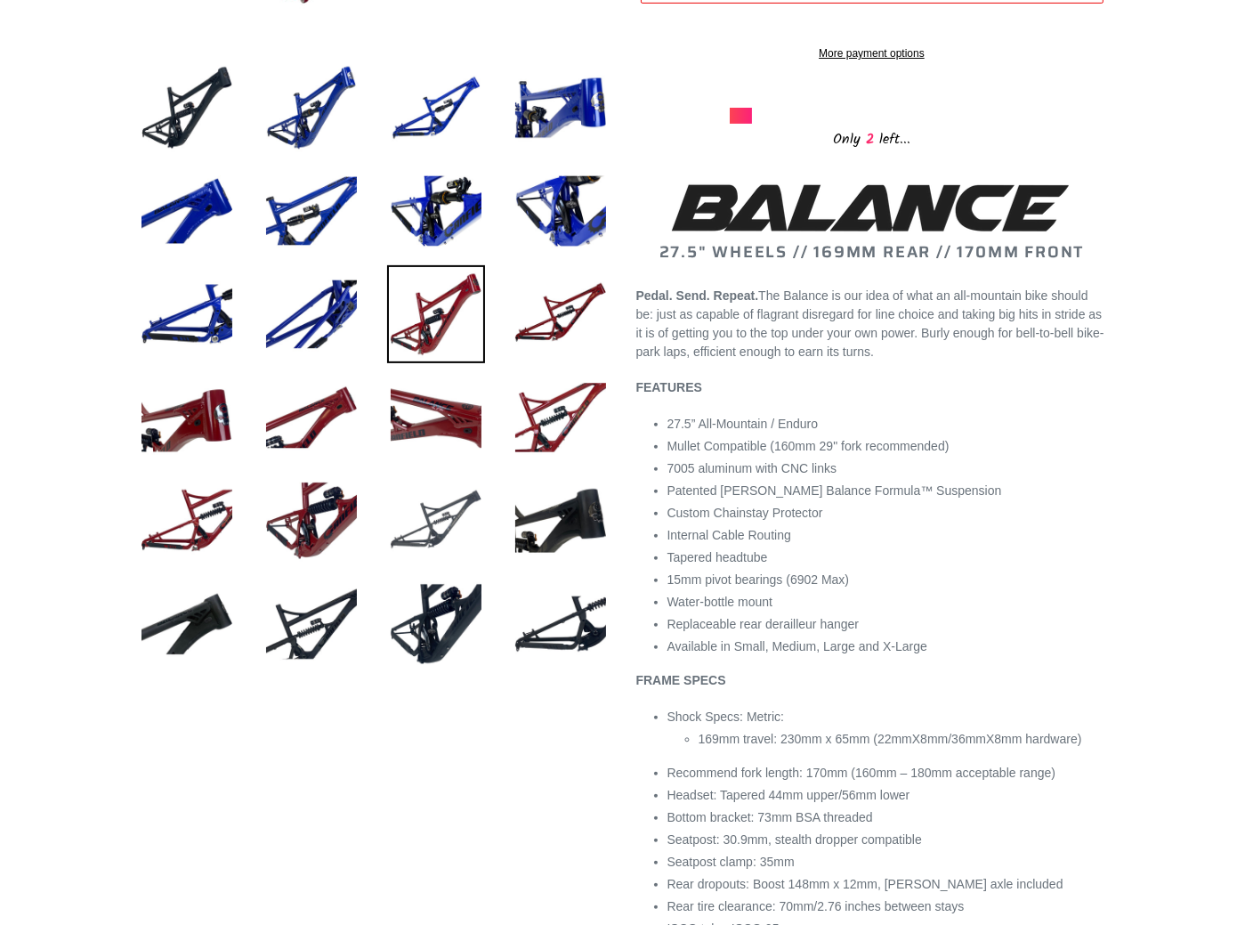
click at [457, 502] on img at bounding box center [436, 521] width 98 height 98
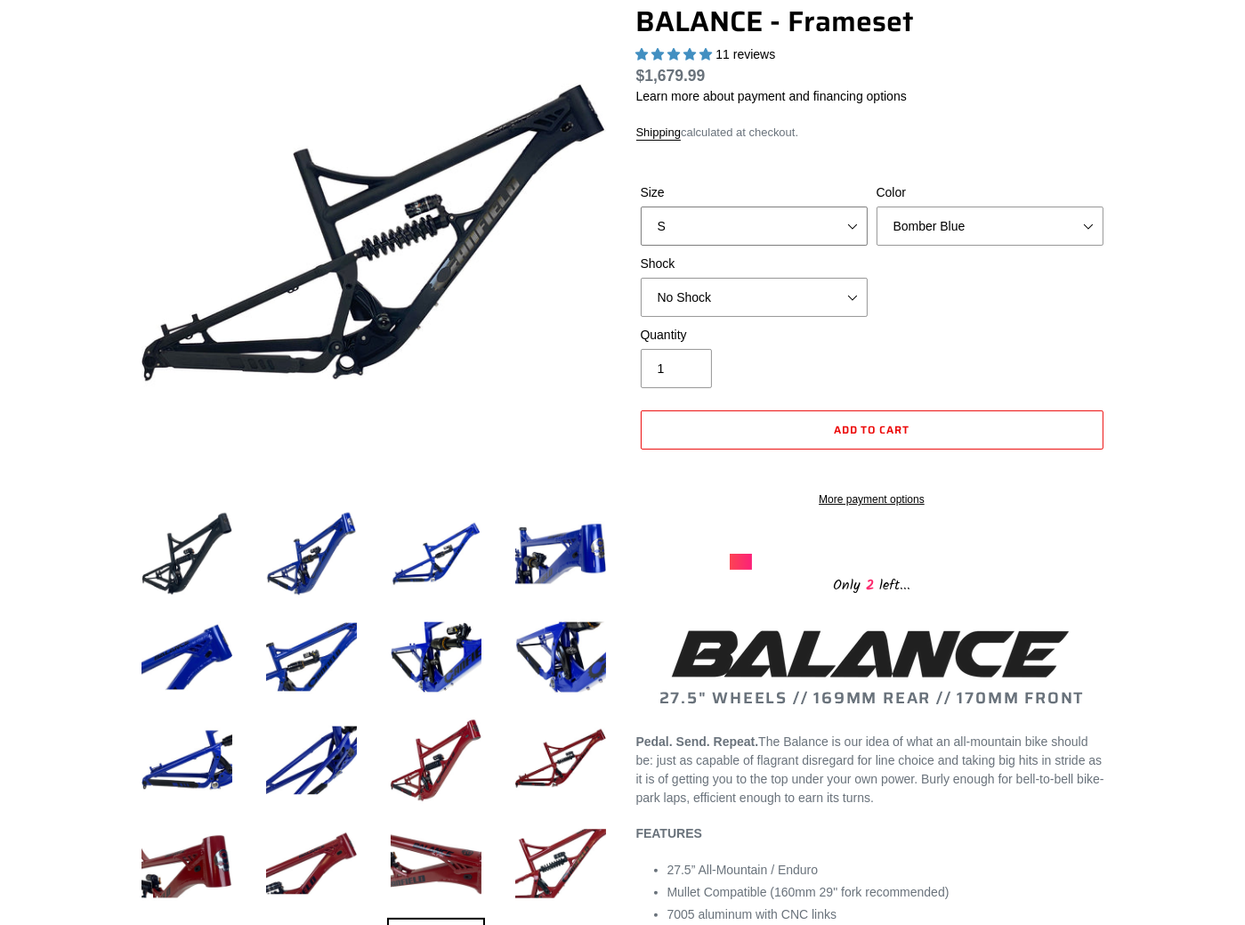
click at [778, 209] on select "S M L XL" at bounding box center [754, 225] width 227 height 39
select select "L"
click at [641, 206] on select "S M L XL" at bounding box center [754, 225] width 227 height 39
click at [910, 217] on select "Bomber Blue Goat's Blood Stealth Black" at bounding box center [990, 225] width 227 height 39
select select "Stealth Black"
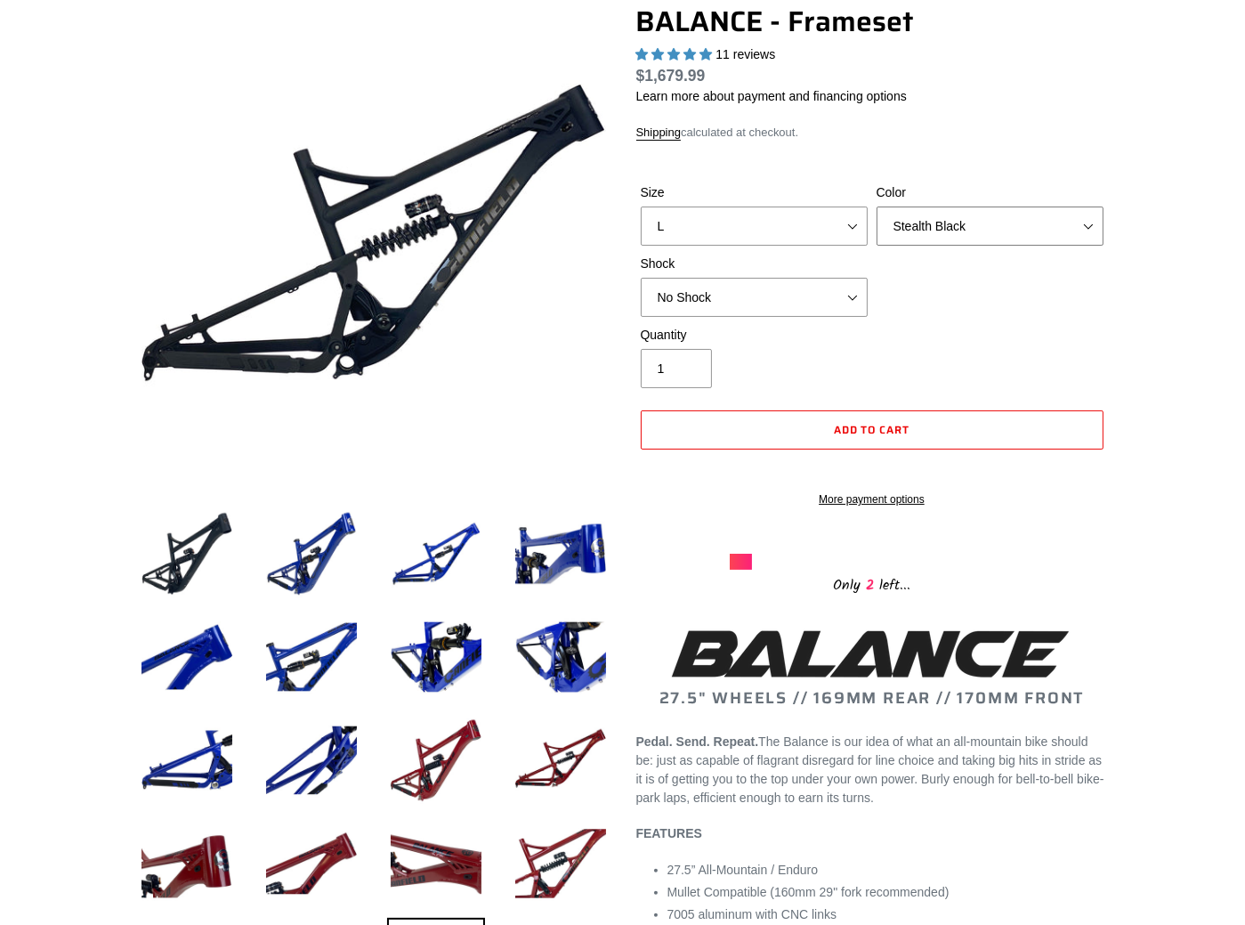
click at [877, 206] on select "Bomber Blue Goat's Blood Stealth Black" at bounding box center [990, 225] width 227 height 39
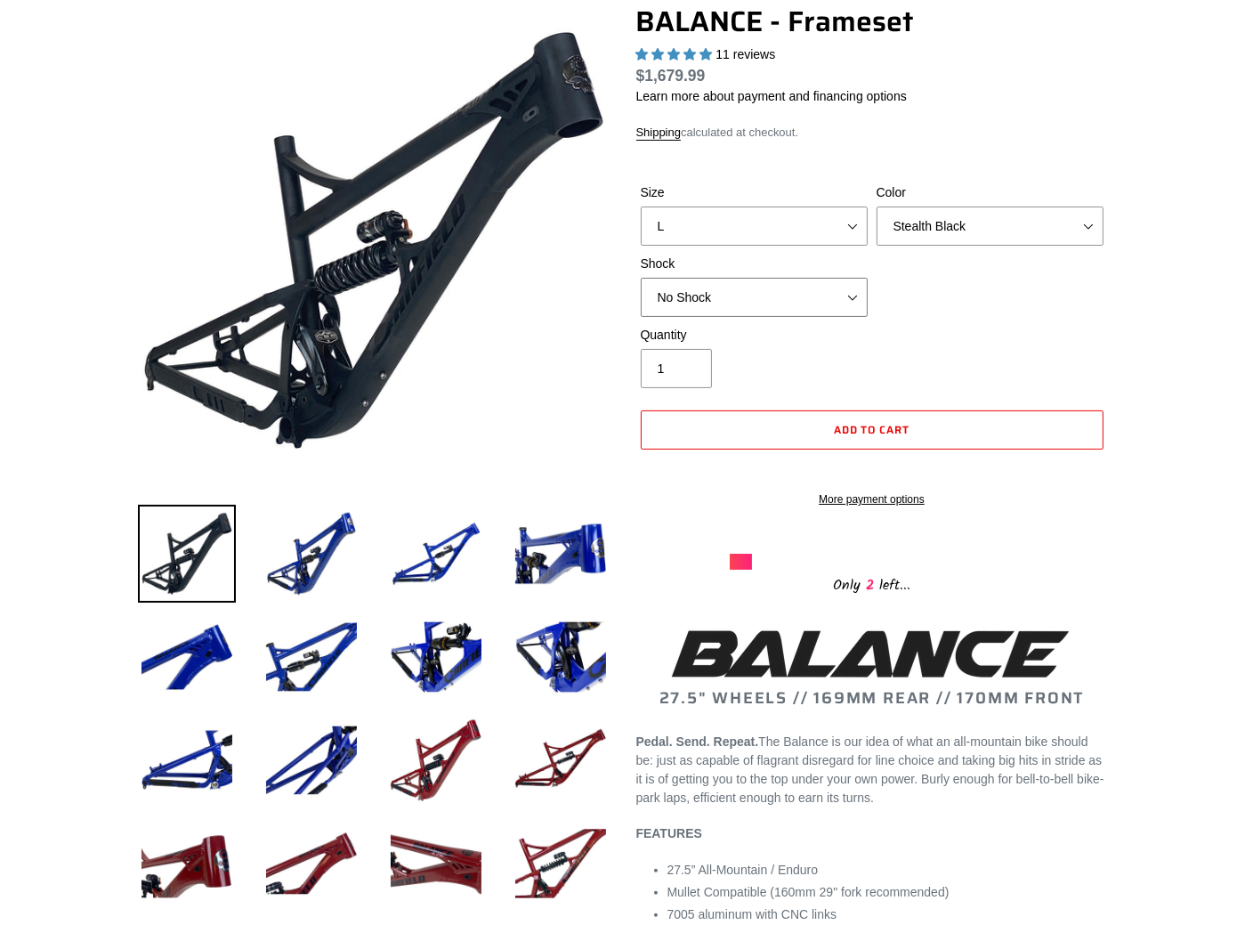
click at [803, 286] on select "No Shock Cane Creek Kitsuma Air Öhlins TTX2 Air EXT Storia V3-S" at bounding box center [754, 297] width 227 height 39
click at [924, 267] on div "Size S M L XL Color Bomber Blue Goat's Blood Stealth Black Shock No Shock" at bounding box center [872, 254] width 472 height 142
click at [813, 280] on select "No Shock Cane Creek Kitsuma Air Öhlins TTX2 Air EXT Storia V3-S" at bounding box center [754, 297] width 227 height 39
click at [641, 278] on select "No Shock Cane Creek Kitsuma Air Öhlins TTX2 Air EXT Storia V3-S" at bounding box center [754, 297] width 227 height 39
click at [775, 283] on select "No Shock Cane Creek Kitsuma Air Öhlins TTX2 Air EXT Storia V3-S" at bounding box center [754, 297] width 227 height 39
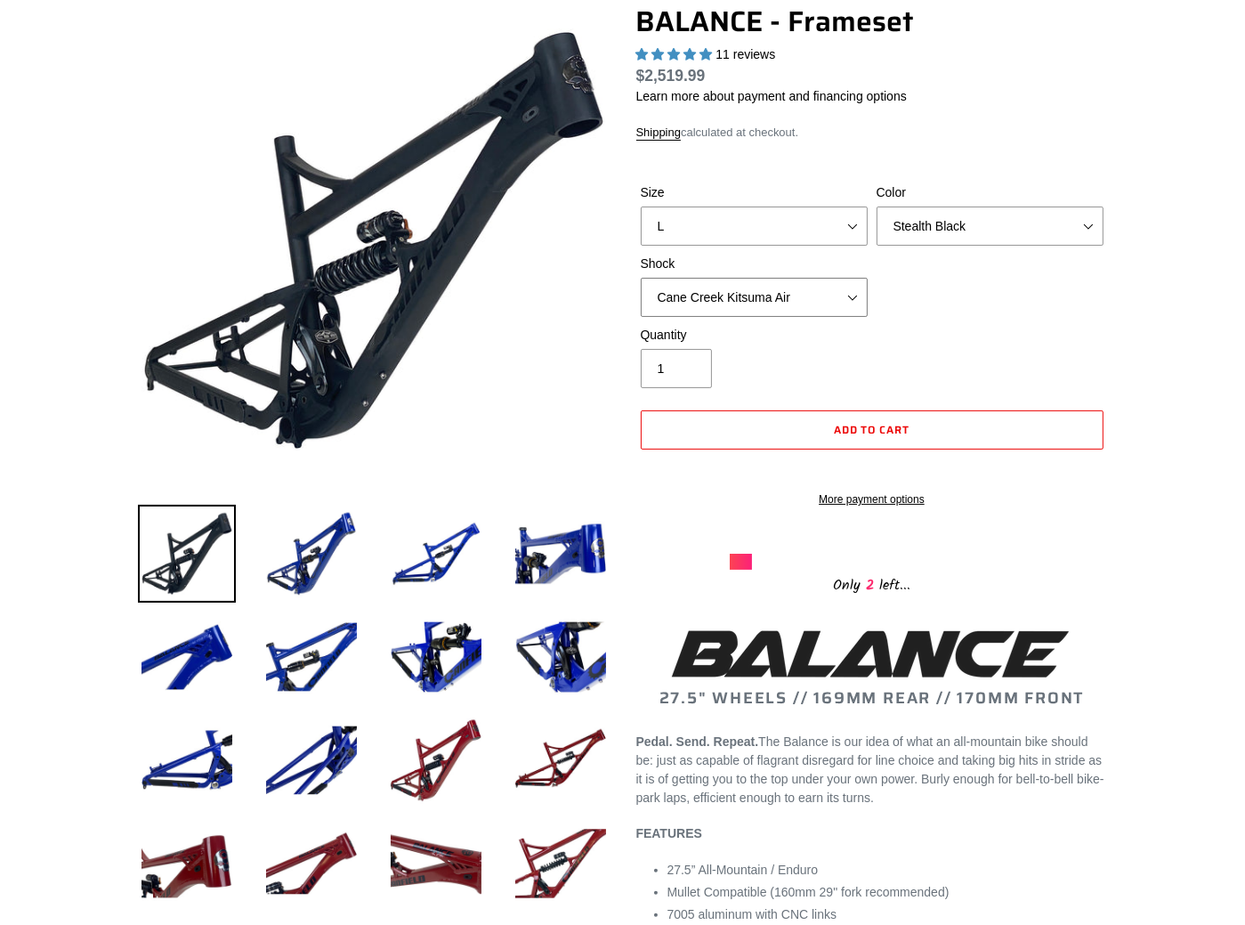
click at [641, 278] on select "No Shock Cane Creek Kitsuma Air Öhlins TTX2 Air EXT Storia V3-S" at bounding box center [754, 297] width 227 height 39
click at [749, 283] on select "No Shock Cane Creek Kitsuma Air Öhlins TTX2 Air EXT Storia V3-S" at bounding box center [754, 297] width 227 height 39
click at [641, 278] on select "No Shock Cane Creek Kitsuma Air Öhlins TTX2 Air EXT Storia V3-S" at bounding box center [754, 297] width 227 height 39
click at [716, 279] on select "No Shock Cane Creek Kitsuma Air Öhlins TTX2 Air EXT Storia V3-S" at bounding box center [754, 297] width 227 height 39
select select "No Shock"
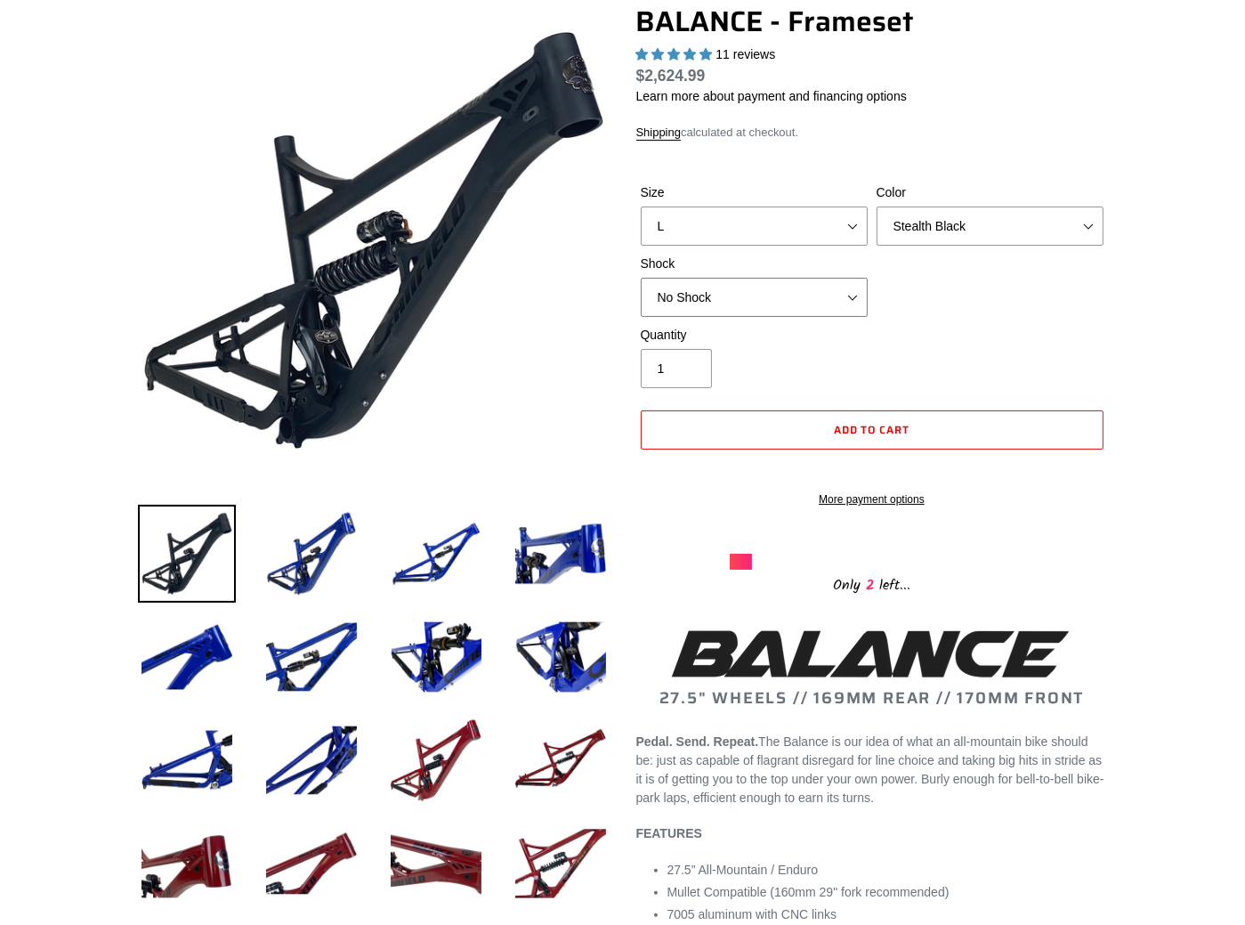
click at [641, 278] on select "No Shock Cane Creek Kitsuma Air Öhlins TTX2 Air EXT Storia V3-S" at bounding box center [754, 297] width 227 height 39
click at [916, 328] on div "Quantity 1" at bounding box center [872, 361] width 472 height 71
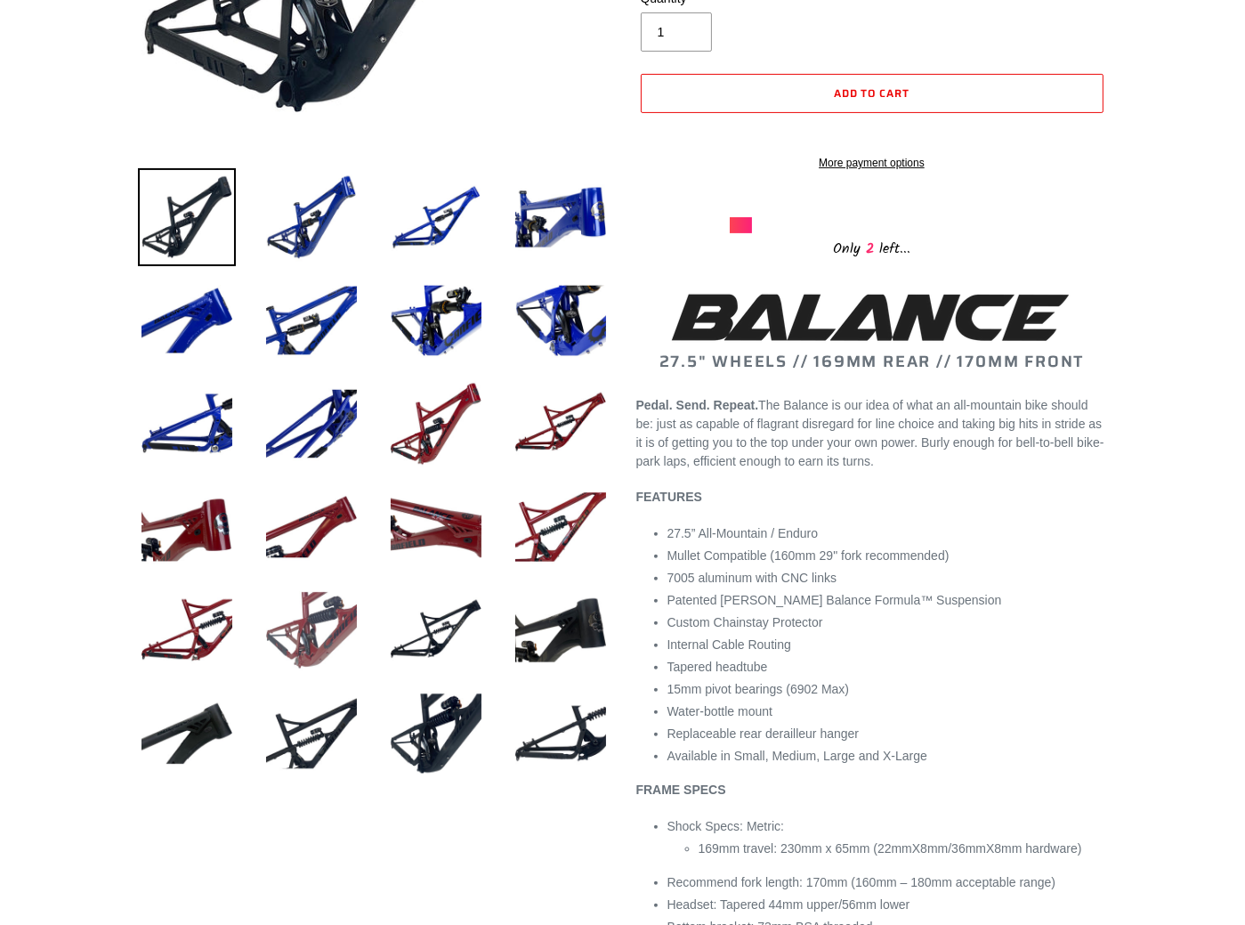
scroll to position [534, 0]
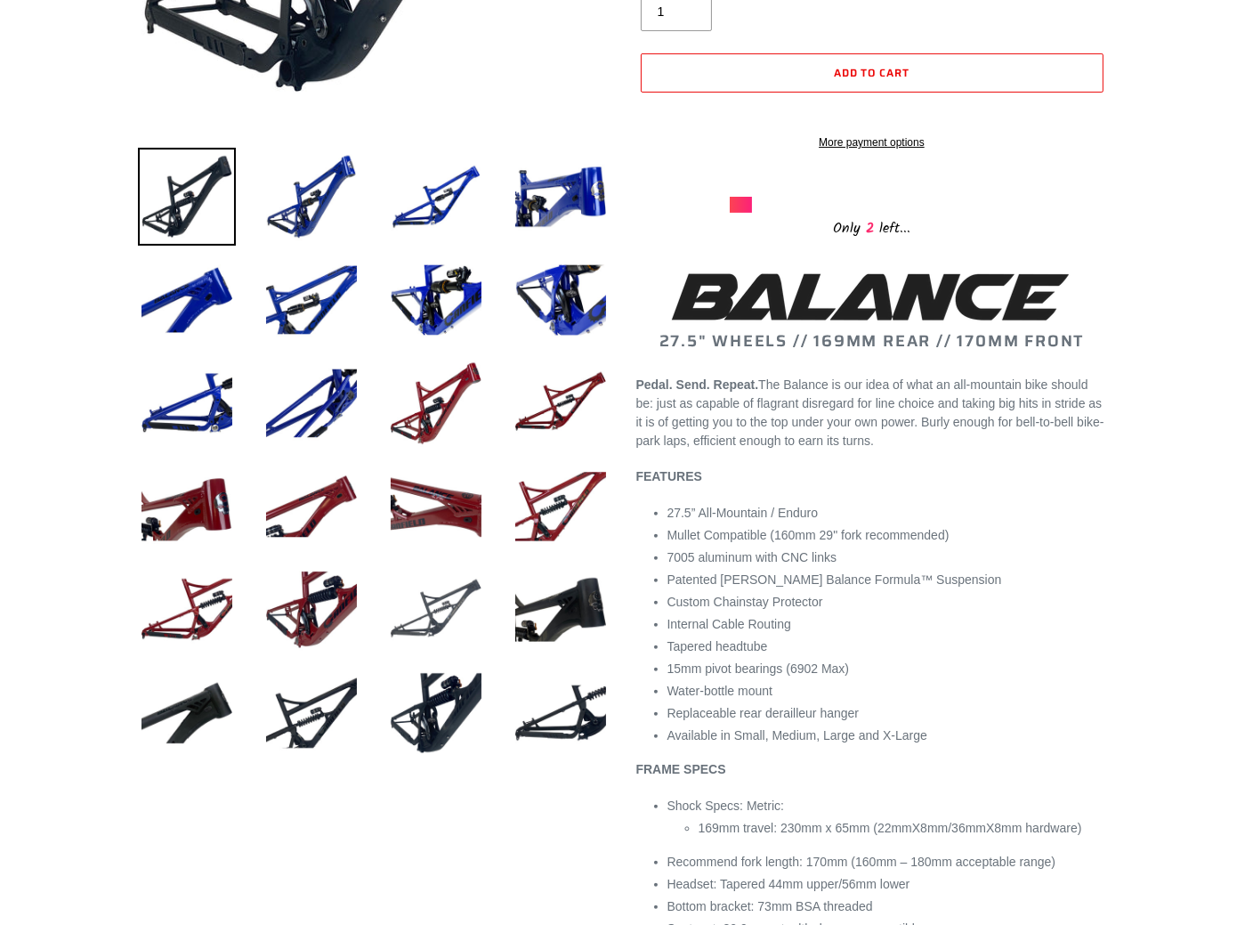
click at [422, 607] on img at bounding box center [436, 610] width 98 height 98
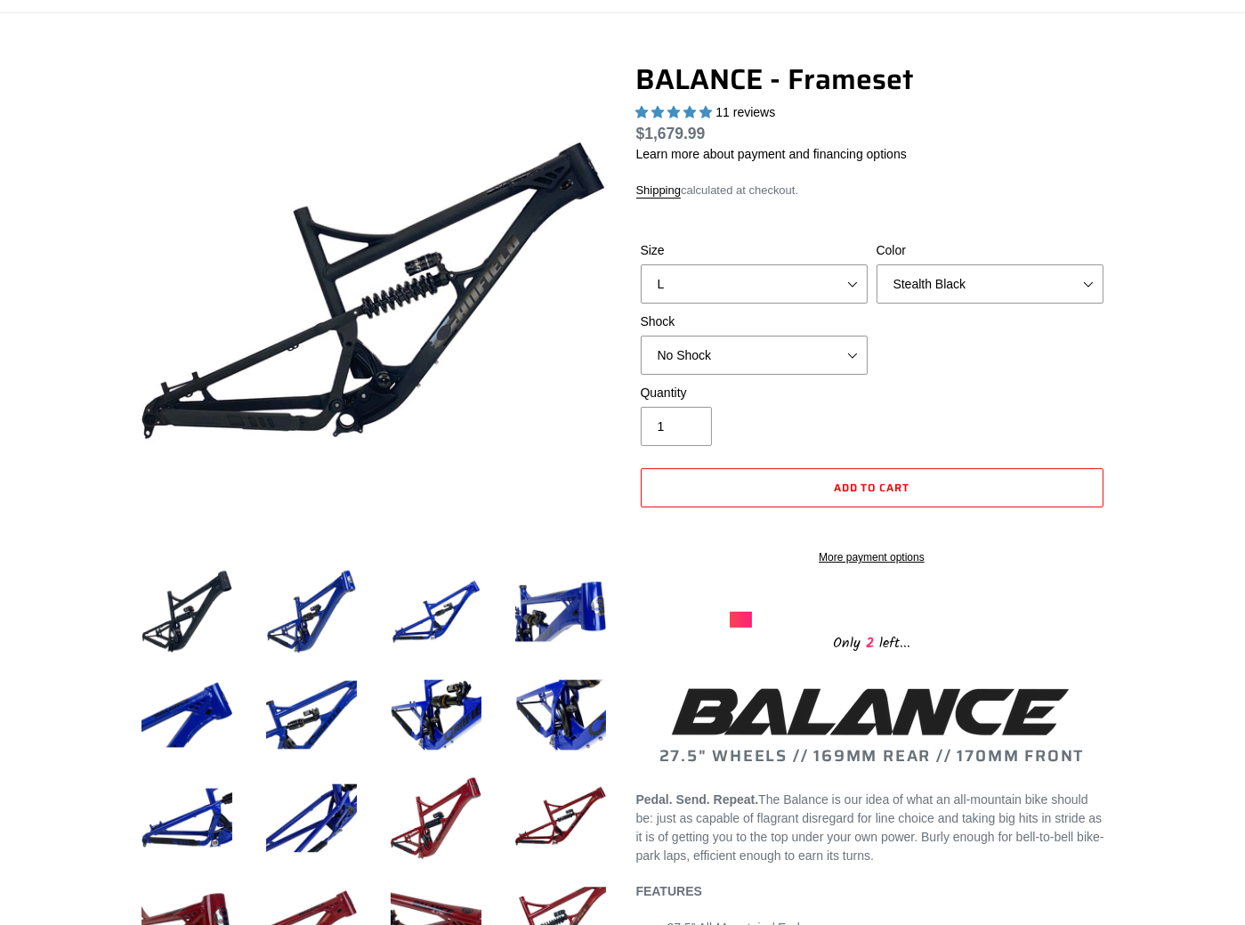
scroll to position [88, 0]
